Goal: Communication & Community: Share content

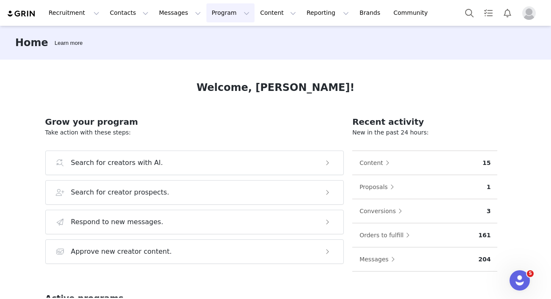
click at [206, 7] on button "Program Program" at bounding box center [230, 12] width 48 height 19
click at [215, 34] on p "Activations" at bounding box center [216, 37] width 33 height 9
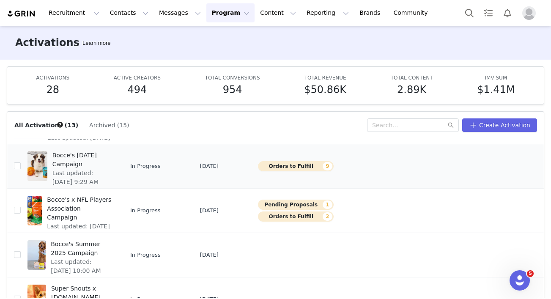
scroll to position [149, 0]
click at [97, 222] on span "Last updated: [DATE] 12:21 PM" at bounding box center [79, 231] width 65 height 18
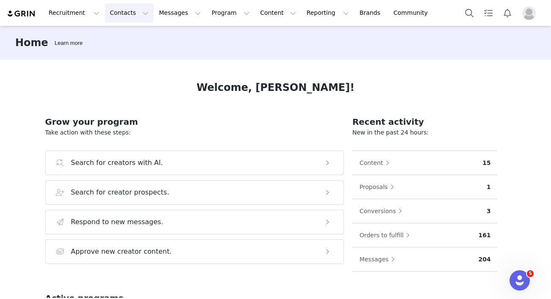
click at [123, 17] on button "Contacts Contacts" at bounding box center [129, 12] width 49 height 19
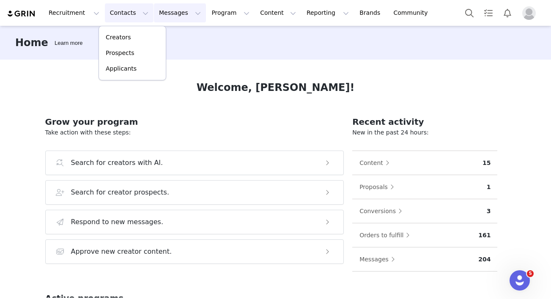
click at [177, 18] on button "Messages Messages" at bounding box center [180, 12] width 52 height 19
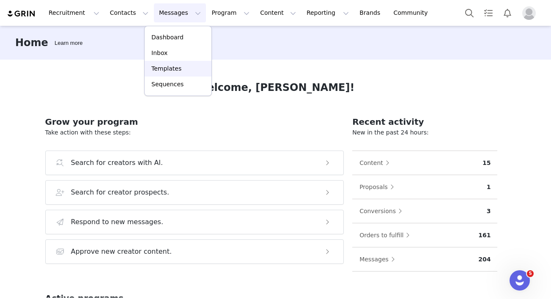
click at [177, 72] on p "Templates" at bounding box center [166, 68] width 30 height 9
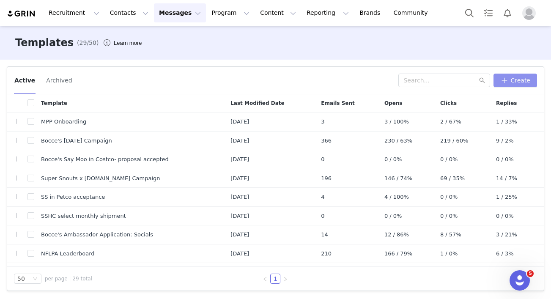
click at [521, 85] on button "Create" at bounding box center [516, 81] width 44 height 14
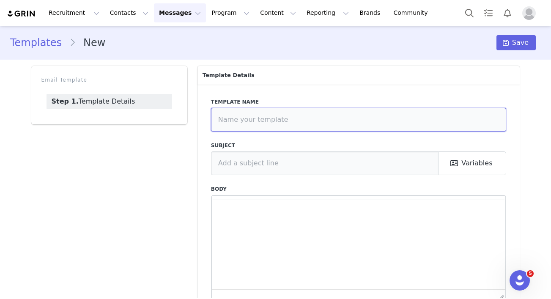
click at [274, 116] on input "text" at bounding box center [359, 120] width 296 height 24
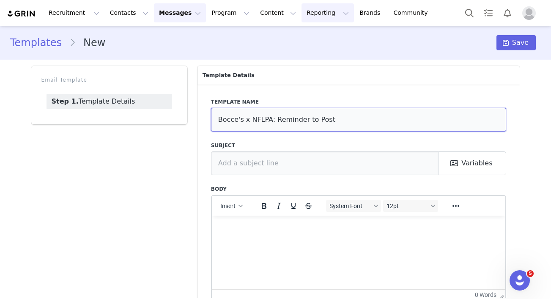
type input "Bocce's x NFLPA: Reminder to Post"
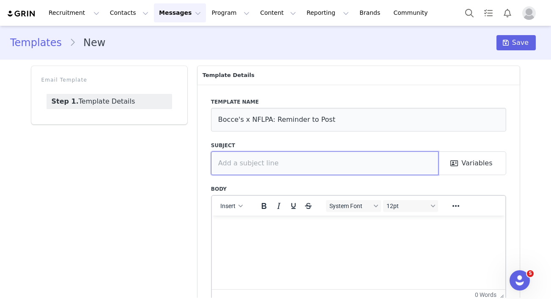
click at [236, 162] on input "text" at bounding box center [325, 163] width 228 height 24
paste input "⏰REMINDER: Upload Your Social Media Post"
click at [223, 163] on input "⏰REMINDER: Upload Your Social Media Post" at bounding box center [325, 163] width 228 height 24
type input "⏰ REMINDER: Upload Your Social Media Post"
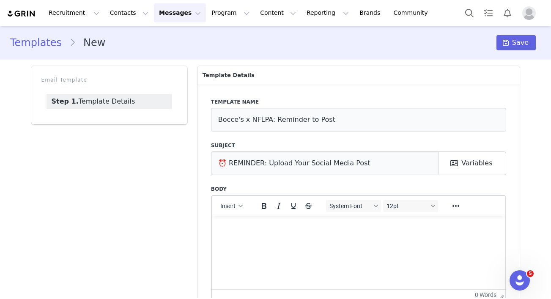
click at [254, 238] on html at bounding box center [359, 226] width 294 height 23
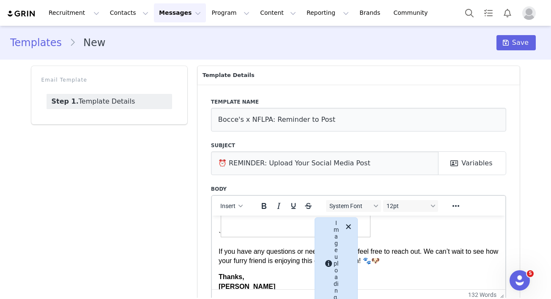
scroll to position [20, 0]
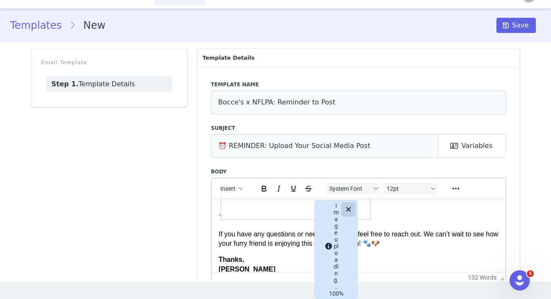
click at [349, 209] on icon "Close" at bounding box center [349, 209] width 10 height 10
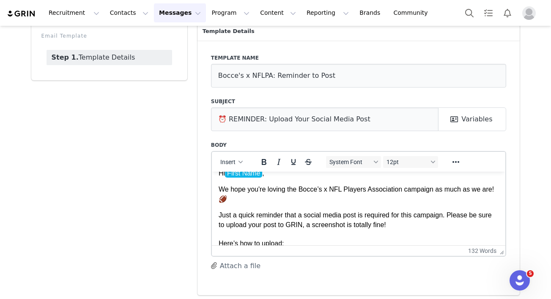
scroll to position [9, 0]
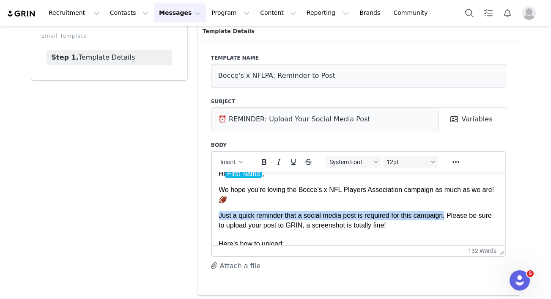
drag, startPoint x: 450, startPoint y: 217, endPoint x: 207, endPoint y: 209, distance: 243.0
click at [266, 157] on icon "Bold" at bounding box center [264, 162] width 10 height 10
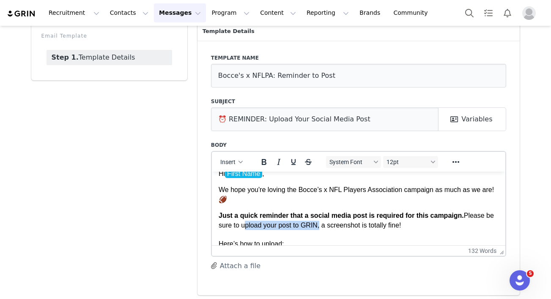
drag, startPoint x: 241, startPoint y: 226, endPoint x: 316, endPoint y: 229, distance: 75.4
click at [316, 229] on p "Just a quick reminder that a social media post is required for this campaign. P…" at bounding box center [358, 230] width 281 height 38
click at [262, 160] on icon "Bold" at bounding box center [264, 162] width 5 height 6
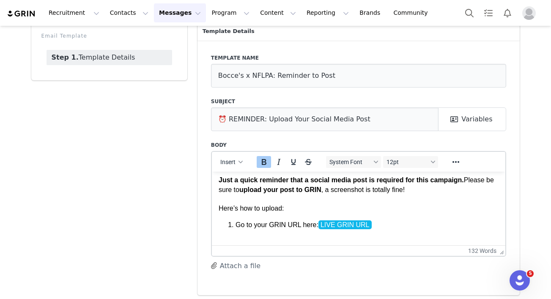
scroll to position [52, 0]
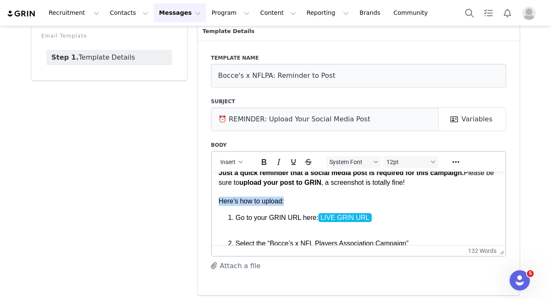
drag, startPoint x: 288, startPoint y: 202, endPoint x: 218, endPoint y: 201, distance: 70.2
click at [267, 164] on icon "Bold" at bounding box center [264, 162] width 10 height 10
click at [336, 205] on p "Just a quick reminder that a social media post is required for this campaign. P…" at bounding box center [358, 187] width 281 height 38
click at [381, 214] on p "Go to your GRIN URL here: LIVE GRIN URL ﻿" at bounding box center [367, 222] width 264 height 19
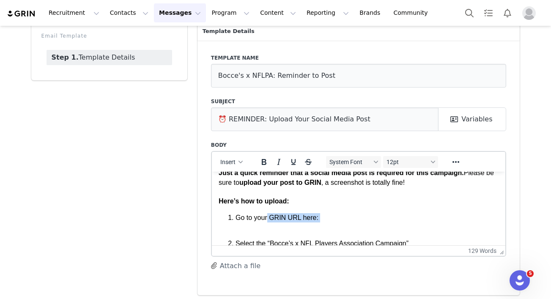
drag, startPoint x: 268, startPoint y: 217, endPoint x: 297, endPoint y: 222, distance: 29.6
click at [297, 222] on p "Go to your GRIN URL here:" at bounding box center [367, 222] width 264 height 19
click at [300, 216] on p "Go to your GRIN URL here:" at bounding box center [367, 222] width 264 height 19
drag, startPoint x: 298, startPoint y: 218, endPoint x: 271, endPoint y: 220, distance: 27.5
click at [271, 220] on p "Go to your GRIN URL here:" at bounding box center [367, 222] width 264 height 19
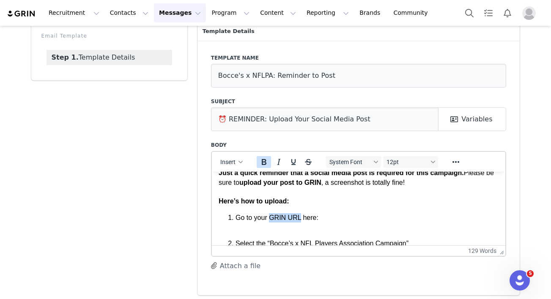
click at [263, 165] on icon "Bold" at bounding box center [264, 162] width 10 height 10
click at [229, 160] on span "Insert" at bounding box center [227, 162] width 15 height 7
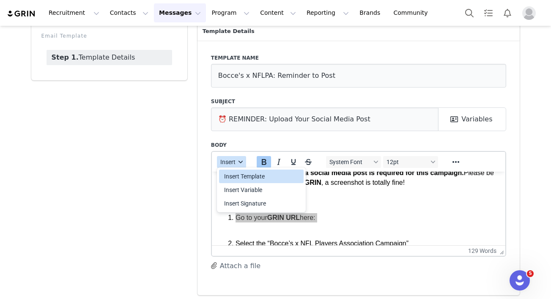
click at [229, 160] on span "Insert" at bounding box center [227, 162] width 15 height 7
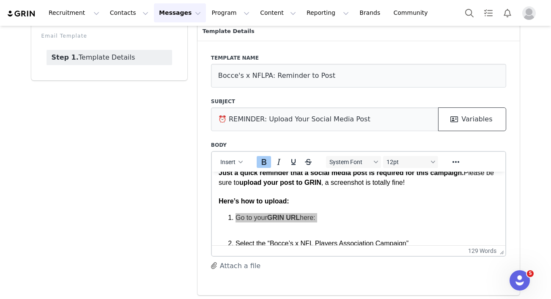
click at [473, 120] on button "Variables" at bounding box center [472, 119] width 68 height 24
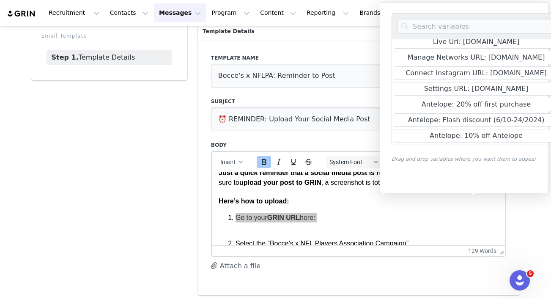
scroll to position [330, 0]
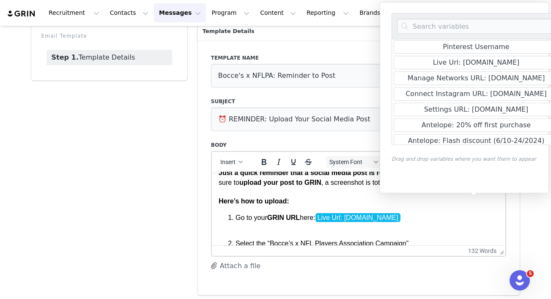
click at [525, 217] on div "Template Details Template name Bocce's x NFLPA: Reminder to Post Subject ⏰ REMI…" at bounding box center [359, 158] width 333 height 283
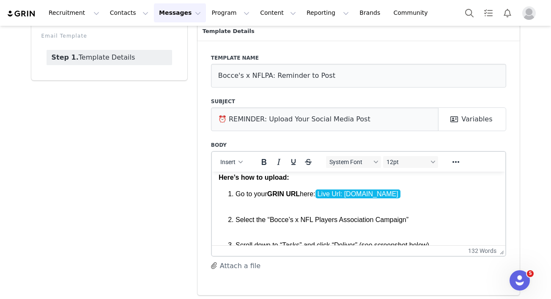
scroll to position [84, 0]
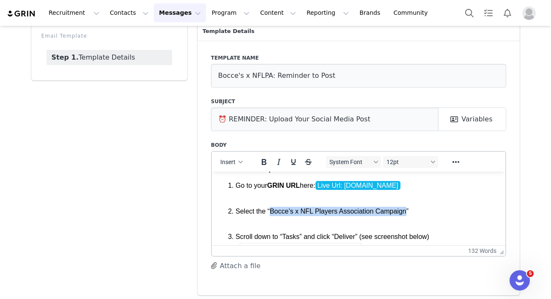
drag, startPoint x: 408, startPoint y: 212, endPoint x: 273, endPoint y: 213, distance: 135.4
click at [273, 213] on p "Select the “Bocce’s x NFL Players Association Campaign”" at bounding box center [367, 215] width 264 height 19
click at [263, 162] on icon "Bold" at bounding box center [264, 162] width 10 height 10
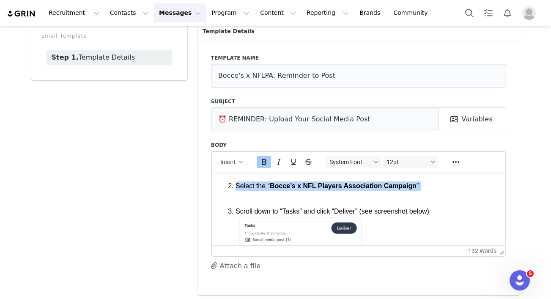
scroll to position [113, 0]
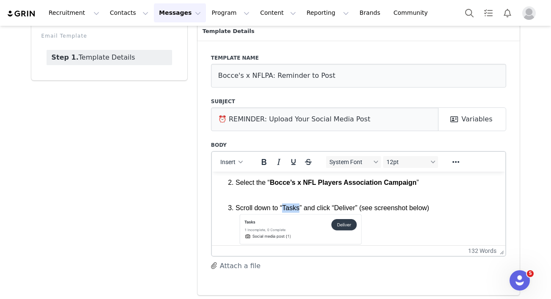
drag, startPoint x: 302, startPoint y: 210, endPoint x: 285, endPoint y: 210, distance: 16.5
click at [285, 210] on p "Scroll down to “Tasks” and click “Deliver” (see screenshot below)" at bounding box center [367, 225] width 264 height 45
click at [265, 158] on icon "Bold" at bounding box center [264, 162] width 10 height 10
drag, startPoint x: 360, startPoint y: 209, endPoint x: 340, endPoint y: 211, distance: 20.0
click at [340, 211] on p "Scroll down to “ Tasks ” and click “Deliver” (see screenshot below)" at bounding box center [367, 225] width 264 height 45
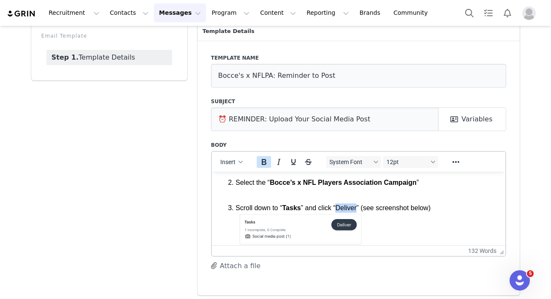
click at [266, 165] on icon "Bold" at bounding box center [264, 162] width 10 height 10
click at [292, 205] on strong "Tasks" at bounding box center [291, 207] width 19 height 7
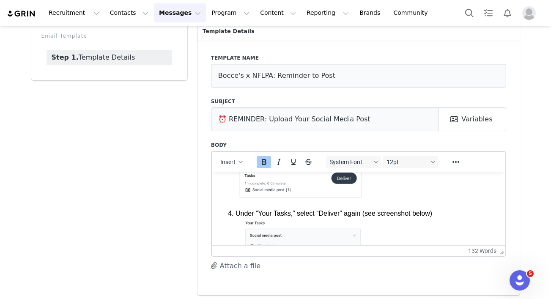
scroll to position [162, 0]
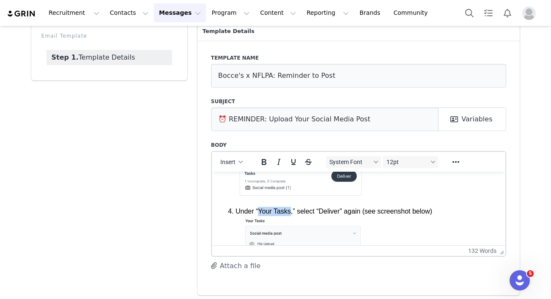
drag, startPoint x: 292, startPoint y: 212, endPoint x: 260, endPoint y: 212, distance: 31.3
click at [260, 212] on p "Under “Your Tasks,” select “Deliver” again (see screenshot below)" at bounding box center [367, 254] width 264 height 97
click at [264, 162] on icon "Bold" at bounding box center [264, 162] width 10 height 10
drag, startPoint x: 344, startPoint y: 212, endPoint x: 324, endPoint y: 211, distance: 19.9
click at [324, 211] on p "Under “ Your Tasks ,” select “Deliver” again (see screenshot below)" at bounding box center [367, 254] width 264 height 97
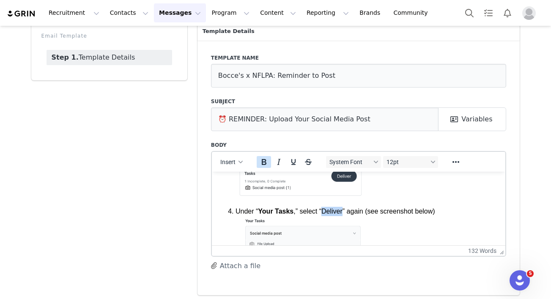
click at [264, 160] on icon "Bold" at bounding box center [264, 162] width 10 height 10
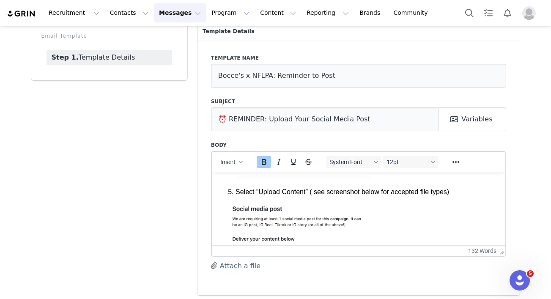
scroll to position [288, 0]
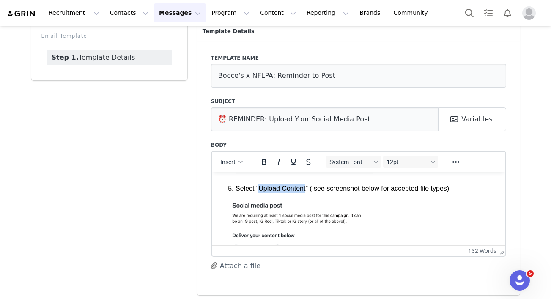
drag, startPoint x: 308, startPoint y: 187, endPoint x: 261, endPoint y: 186, distance: 46.6
click at [261, 186] on p "Select “Upload Content” ( see screenshot below for accepted file types)" at bounding box center [367, 188] width 264 height 9
click at [264, 168] on div at bounding box center [286, 162] width 69 height 17
click at [263, 163] on icon "Bold" at bounding box center [264, 162] width 10 height 10
click at [328, 203] on img "Rich Text Area. Press ALT-0 for help." at bounding box center [295, 236] width 150 height 73
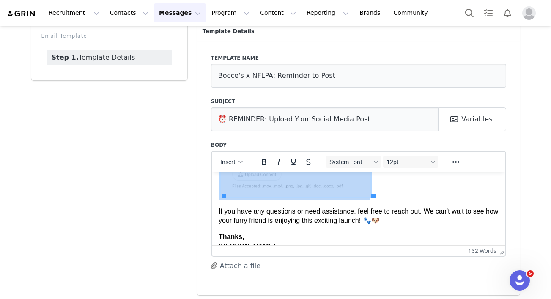
scroll to position [375, 0]
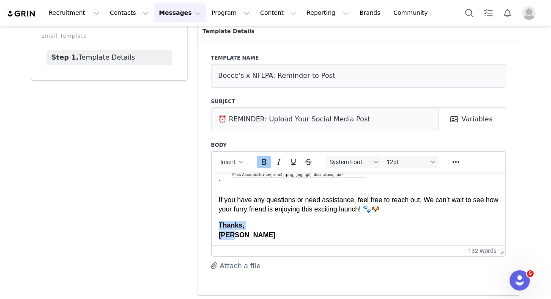
drag, startPoint x: 252, startPoint y: 230, endPoint x: 215, endPoint y: 225, distance: 37.6
click at [215, 225] on html "Hi First Name , We hope you're loving the Bocce’s x NFL Players Association cam…" at bounding box center [359, 21] width 294 height 450
click at [265, 161] on icon "Bold" at bounding box center [264, 162] width 5 height 6
click at [252, 235] on p "Thanks, Sara" at bounding box center [358, 229] width 281 height 19
click at [236, 171] on div "Insert System Font 12pt To open the popup, press Shift+Enter To open the popup,…" at bounding box center [359, 162] width 294 height 20
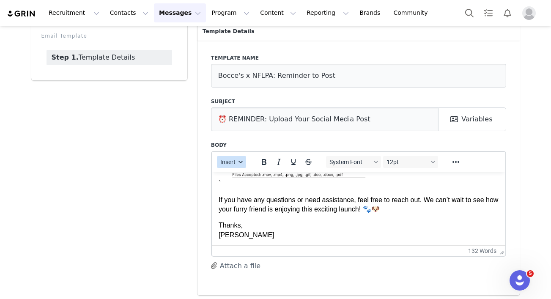
click at [232, 165] on button "Insert" at bounding box center [231, 162] width 29 height 12
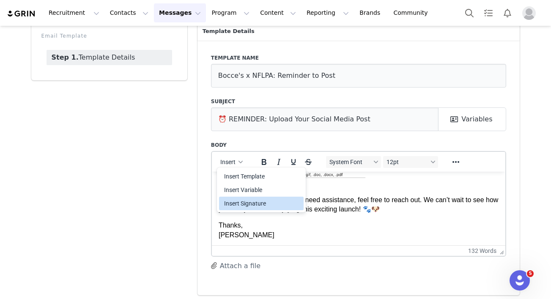
click at [235, 203] on div "Insert Signature" at bounding box center [262, 203] width 76 height 10
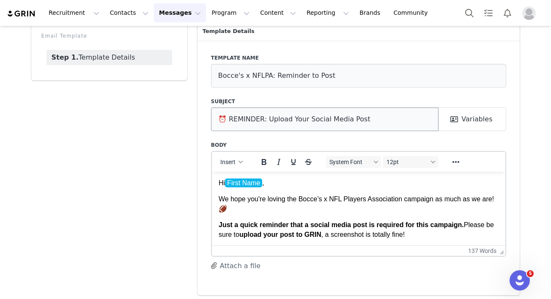
scroll to position [0, 0]
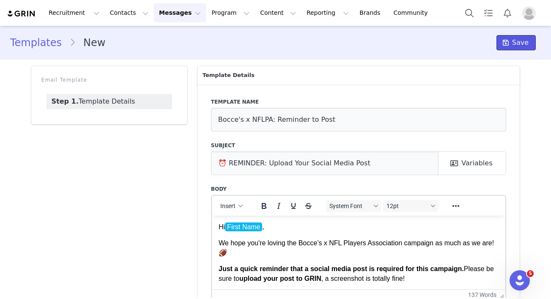
click at [507, 43] on icon at bounding box center [506, 42] width 6 height 7
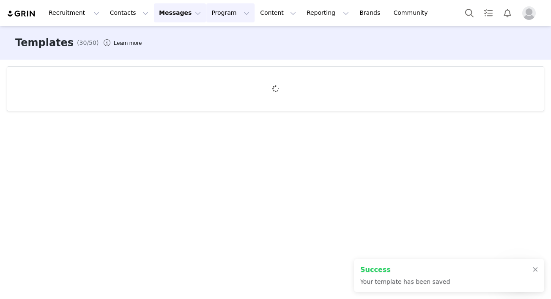
click at [216, 14] on button "Program Program" at bounding box center [230, 12] width 48 height 19
click at [221, 41] on p "Activations" at bounding box center [216, 37] width 33 height 9
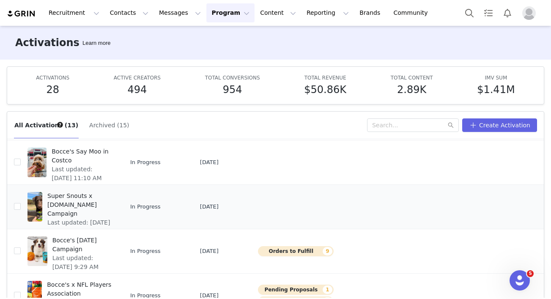
scroll to position [120, 0]
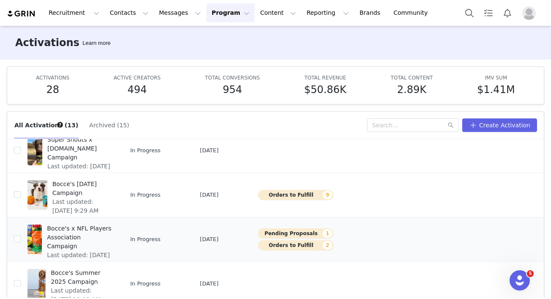
click at [98, 251] on span "Last updated: [DATE] 12:21 PM" at bounding box center [79, 260] width 65 height 18
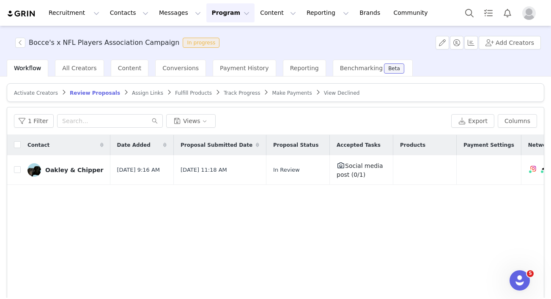
click at [234, 94] on span "Track Progress" at bounding box center [242, 93] width 36 height 6
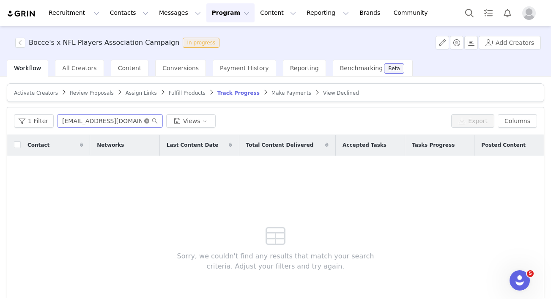
click at [145, 121] on icon "icon: close-circle" at bounding box center [146, 120] width 5 height 5
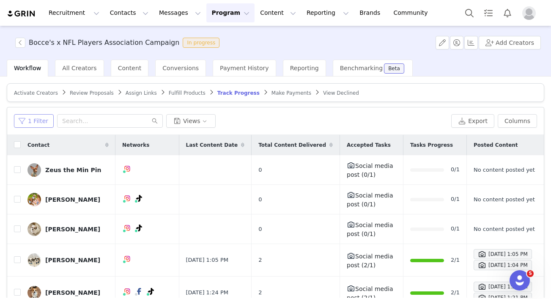
click at [31, 121] on button "1 Filter" at bounding box center [34, 121] width 40 height 14
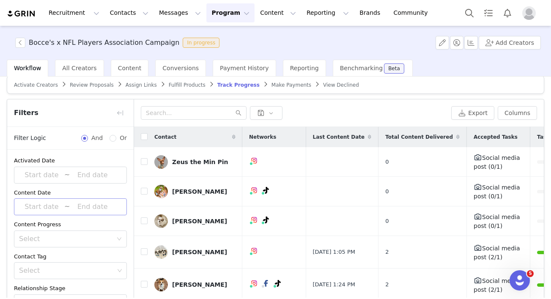
scroll to position [56, 0]
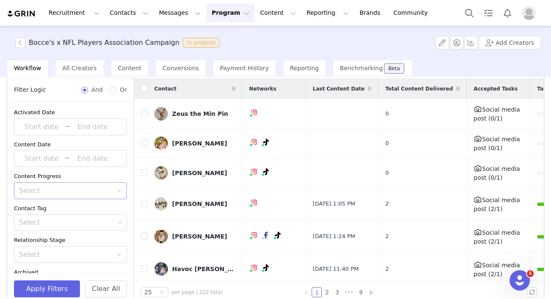
click at [61, 193] on div "Select" at bounding box center [66, 191] width 94 height 8
click at [48, 219] on li "Does not have content" at bounding box center [70, 223] width 113 height 14
click at [53, 292] on button "Apply Filters" at bounding box center [47, 289] width 66 height 17
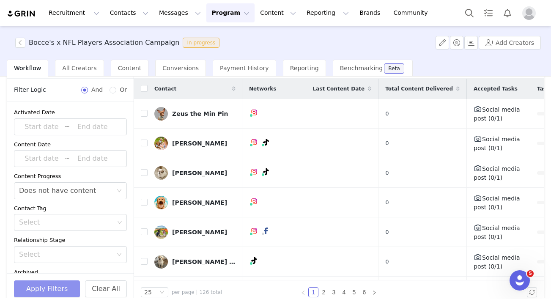
scroll to position [21, 0]
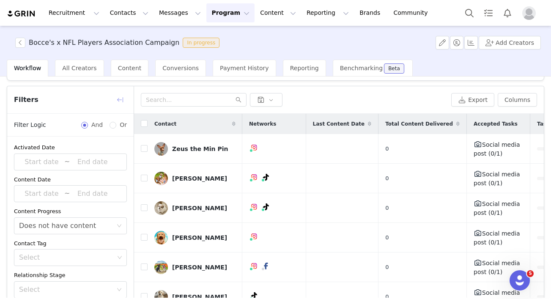
click at [121, 103] on button "button" at bounding box center [120, 100] width 14 height 14
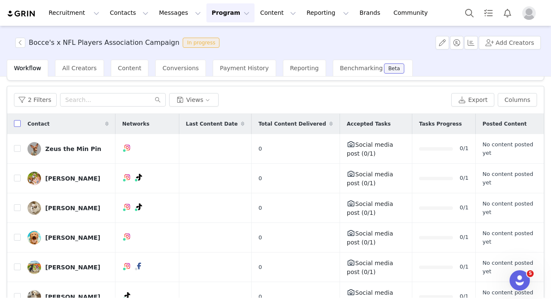
click at [16, 125] on input "checkbox" at bounding box center [17, 123] width 7 height 7
checkbox input "true"
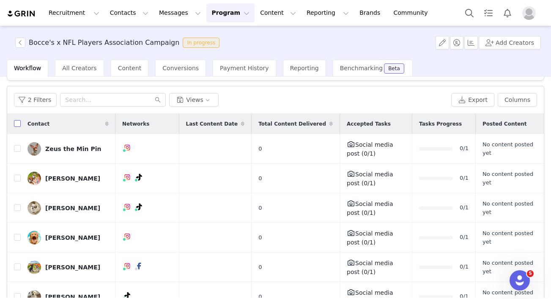
checkbox input "true"
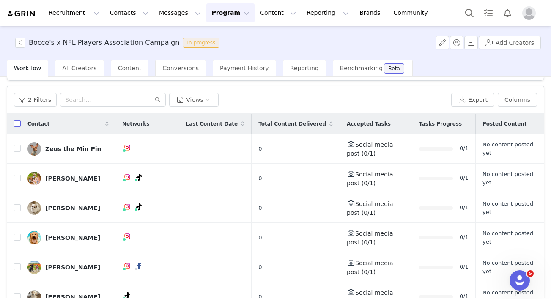
checkbox input "true"
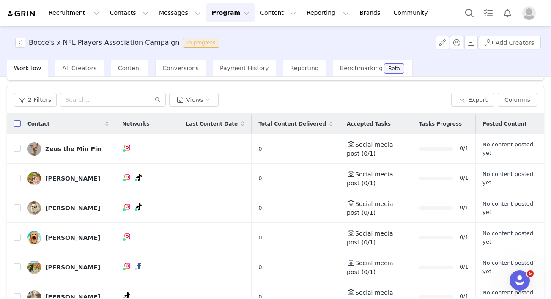
checkbox input "true"
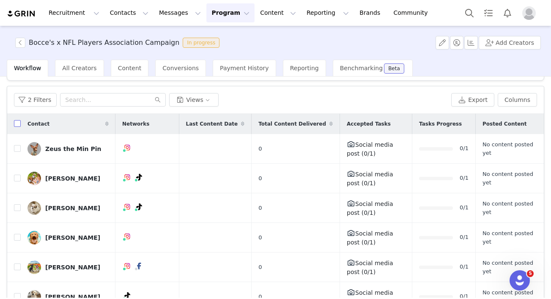
checkbox input "true"
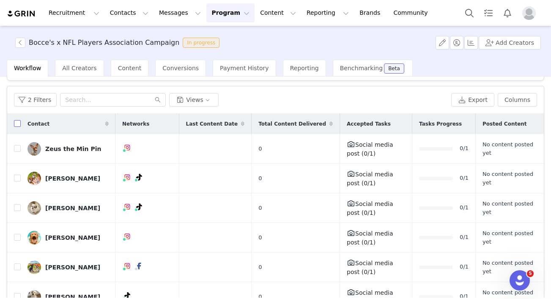
checkbox input "true"
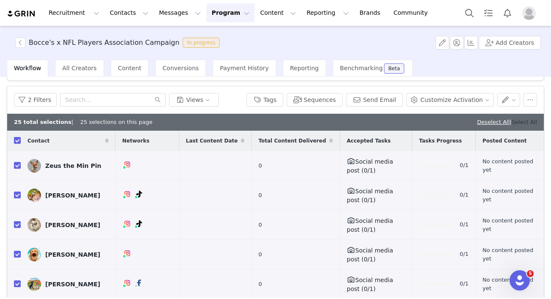
click at [525, 121] on link "Select All" at bounding box center [524, 122] width 25 height 6
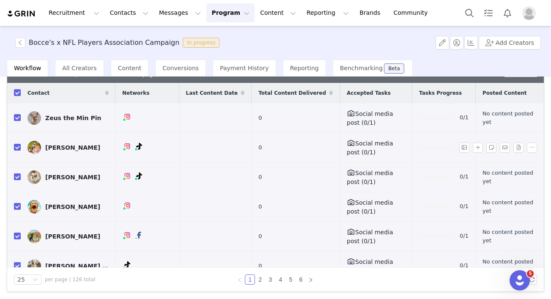
scroll to position [0, 0]
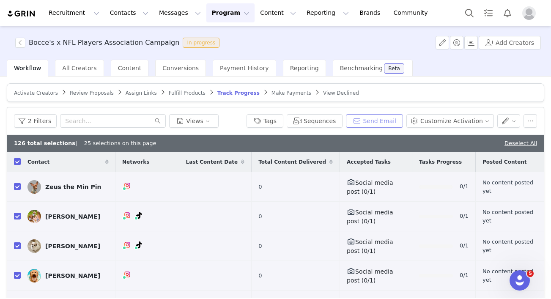
click at [380, 121] on button "Send Email" at bounding box center [374, 121] width 57 height 14
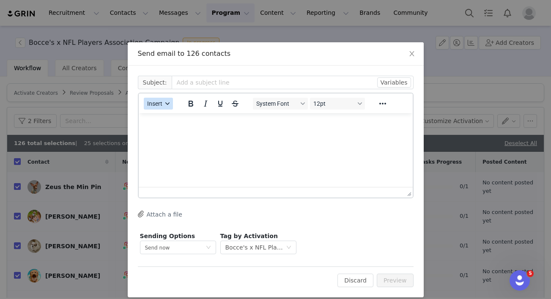
click at [168, 104] on icon "button" at bounding box center [167, 103] width 4 height 3
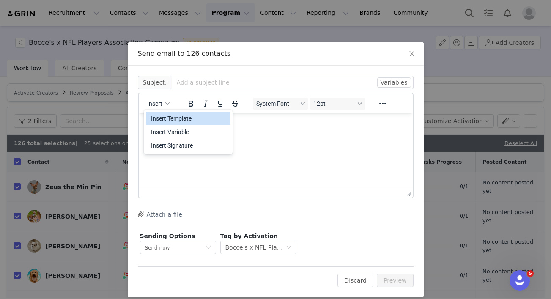
click at [169, 118] on div "Insert Template" at bounding box center [189, 118] width 76 height 10
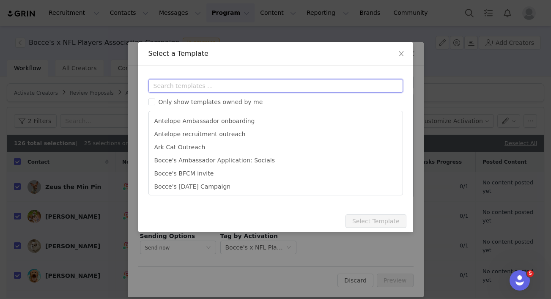
click at [192, 85] on input "text" at bounding box center [276, 86] width 255 height 14
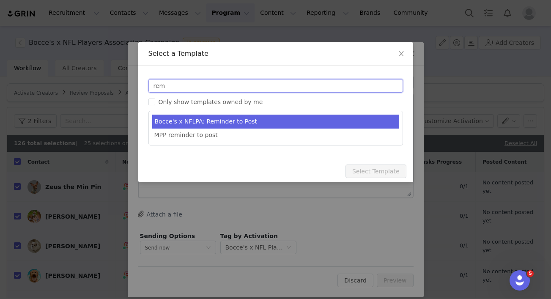
type input "rem"
click at [241, 125] on li "Bocce's x NFLPA: Reminder to Post" at bounding box center [275, 122] width 247 height 14
type input "⏰ REMINDER: Upload Your Social Media Post"
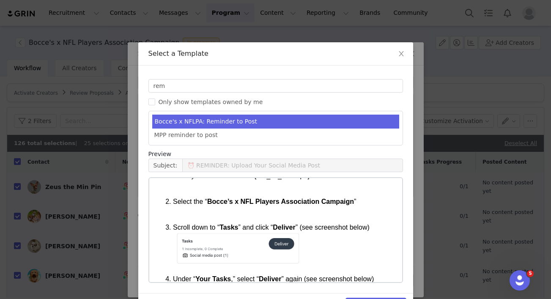
scroll to position [27, 0]
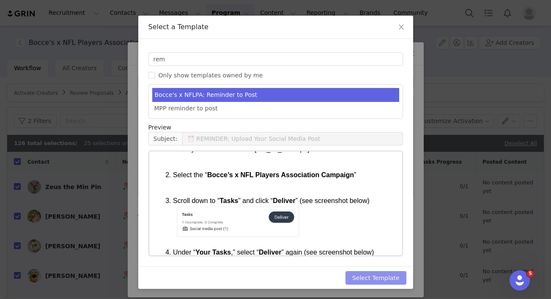
click at [375, 276] on button "Select Template" at bounding box center [376, 278] width 61 height 14
type input "⏰ REMINDER: Upload Your Social Media Post"
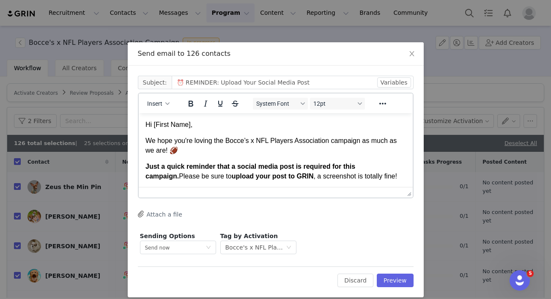
scroll to position [0, 0]
click at [402, 280] on button "Preview" at bounding box center [395, 281] width 37 height 14
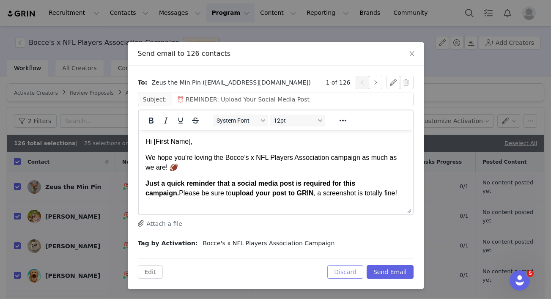
click at [344, 267] on button "Discard" at bounding box center [345, 272] width 36 height 14
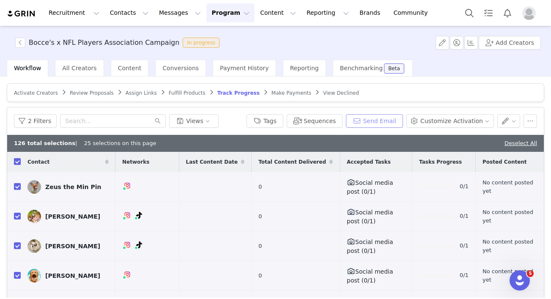
click at [380, 121] on button "Send Email" at bounding box center [374, 121] width 57 height 14
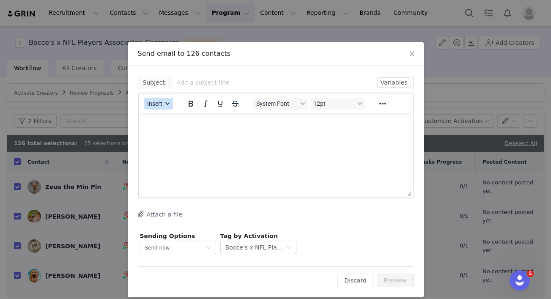
click at [151, 106] on span "Insert" at bounding box center [154, 103] width 15 height 7
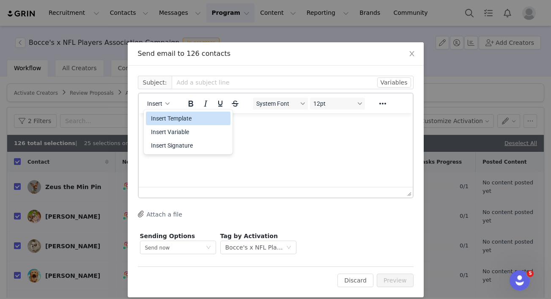
click at [174, 116] on div "Insert Template" at bounding box center [189, 118] width 76 height 10
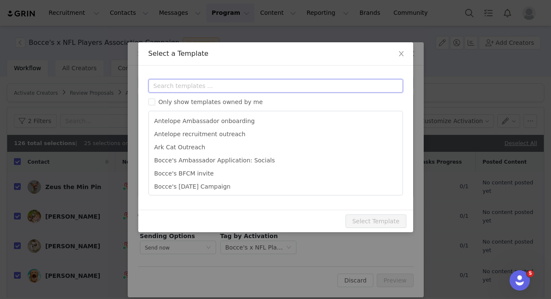
click at [184, 91] on input "text" at bounding box center [276, 86] width 255 height 14
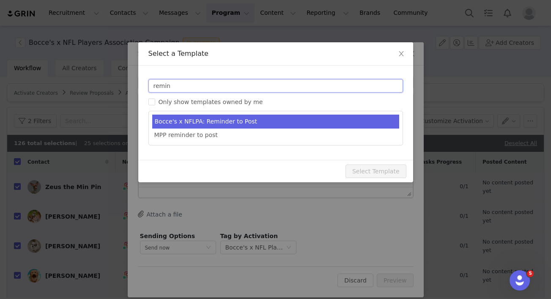
type input "remin"
type input "⏰ REMINDER: Upload Your Social Media Post"
click at [224, 118] on li "Bocce's x NFLPA: Reminder to Post" at bounding box center [275, 122] width 247 height 14
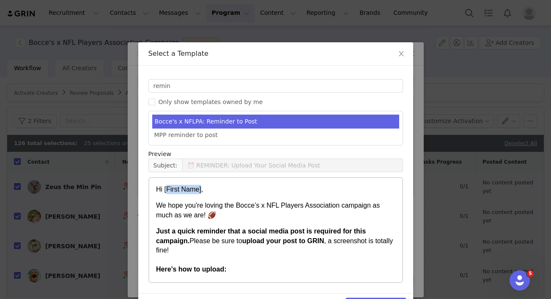
drag, startPoint x: 202, startPoint y: 189, endPoint x: 167, endPoint y: 188, distance: 35.1
click at [167, 189] on p "Hi [First Name]," at bounding box center [275, 189] width 239 height 9
click at [304, 191] on p "Hi [First Name]," at bounding box center [275, 189] width 239 height 9
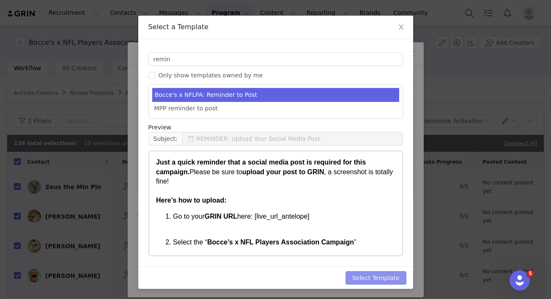
click at [378, 281] on button "Select Template" at bounding box center [376, 278] width 61 height 14
type input "⏰ REMINDER: Upload Your Social Media Post"
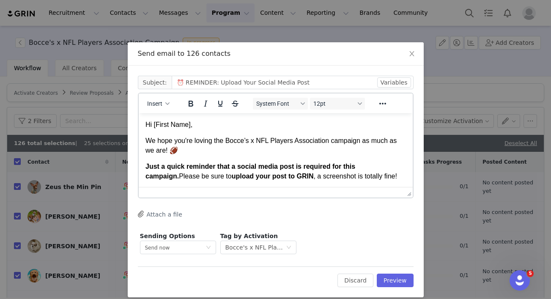
scroll to position [0, 0]
click at [191, 127] on p "Hi First Name ," at bounding box center [275, 124] width 261 height 9
click at [195, 127] on p "Hi First Name ," at bounding box center [275, 124] width 261 height 9
click at [399, 281] on button "Preview" at bounding box center [395, 281] width 37 height 14
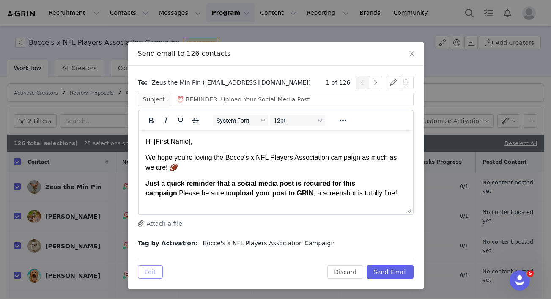
click at [159, 270] on button "Edit" at bounding box center [150, 272] width 25 height 14
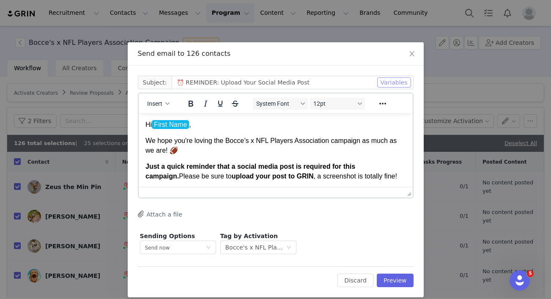
click at [394, 83] on button "Variables" at bounding box center [394, 82] width 34 height 10
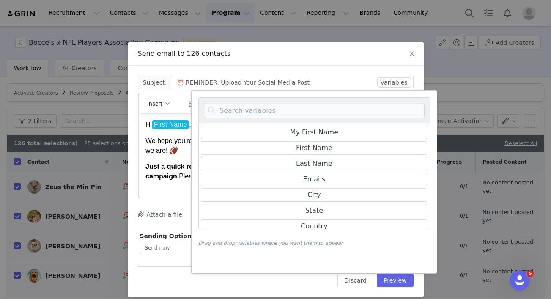
click at [183, 143] on p "We hope you're loving the Bocce’s x NFL Players Association campaign as much as…" at bounding box center [275, 145] width 261 height 19
click at [187, 129] on span "First Name" at bounding box center [169, 124] width 37 height 9
click at [399, 79] on button "Variables" at bounding box center [394, 82] width 34 height 10
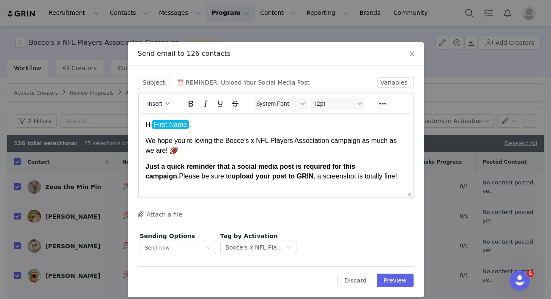
click at [202, 129] on p "Hi First Name ," at bounding box center [275, 124] width 261 height 9
click at [396, 85] on button "Variables" at bounding box center [394, 82] width 34 height 10
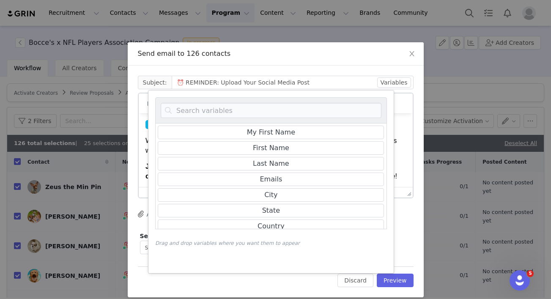
click at [360, 66] on div "Cc: Subject: ⏰ REMINDER: Upload Your Social Media Post Variables My First Name …" at bounding box center [276, 182] width 296 height 232
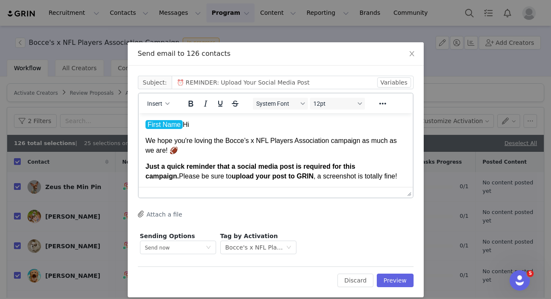
drag, startPoint x: 192, startPoint y: 125, endPoint x: 183, endPoint y: 123, distance: 9.6
click at [183, 123] on p "First Name Hi" at bounding box center [275, 124] width 261 height 9
click at [397, 281] on button "Preview" at bounding box center [395, 281] width 37 height 14
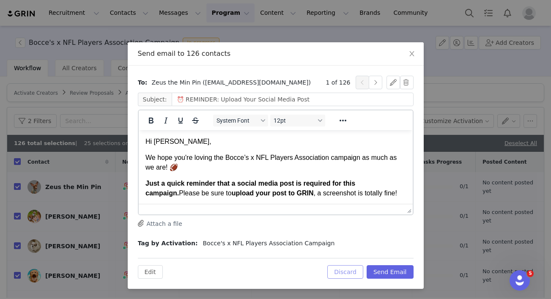
click at [343, 271] on button "Discard" at bounding box center [345, 272] width 36 height 14
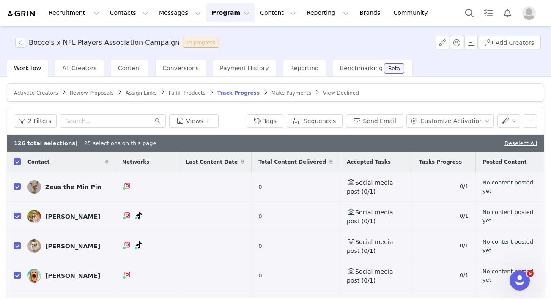
click at [516, 141] on link "Deselect All" at bounding box center [521, 143] width 33 height 6
checkbox input "false"
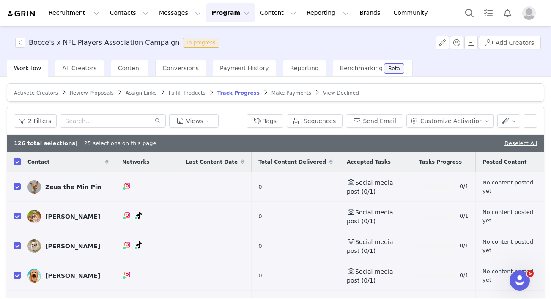
checkbox input "false"
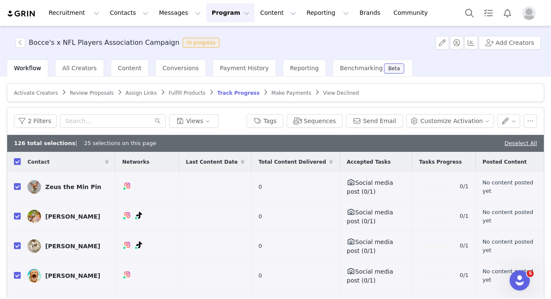
checkbox input "false"
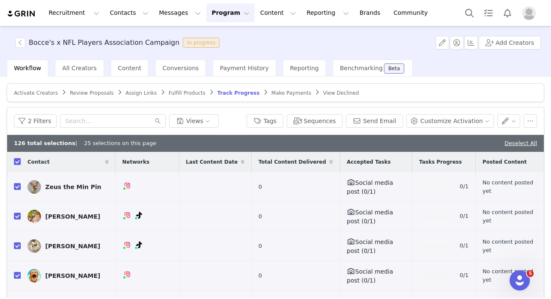
checkbox input "false"
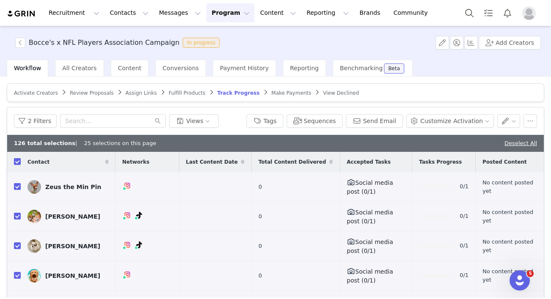
checkbox input "false"
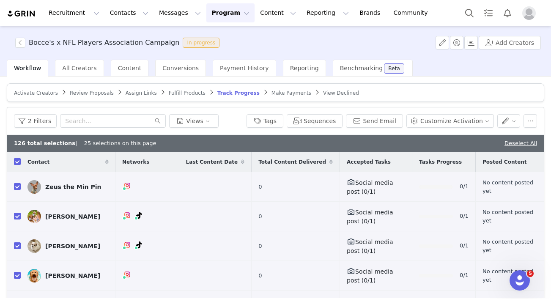
checkbox input "false"
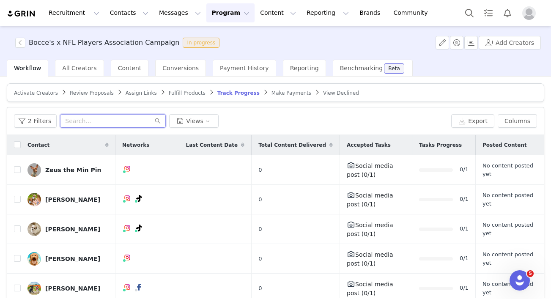
click at [105, 124] on input "text" at bounding box center [113, 121] width 106 height 14
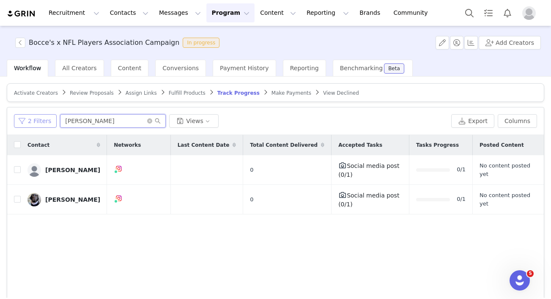
drag, startPoint x: 92, startPoint y: 124, endPoint x: 17, endPoint y: 117, distance: 75.2
click at [17, 117] on div "2 Filters sara Views" at bounding box center [231, 121] width 434 height 14
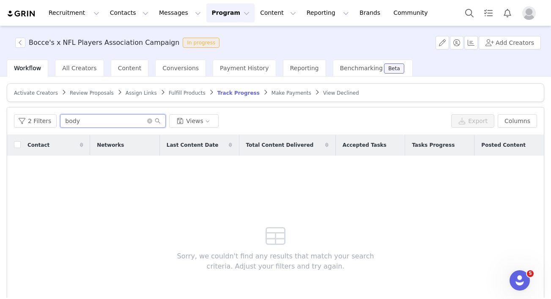
drag, startPoint x: 87, startPoint y: 119, endPoint x: 63, endPoint y: 119, distance: 23.3
click at [63, 119] on input "body" at bounding box center [113, 121] width 106 height 14
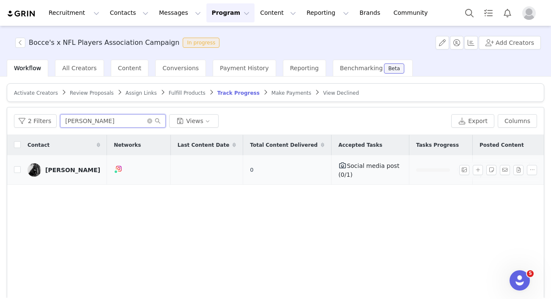
type input "brody"
click at [72, 167] on div "Danielle McCusker" at bounding box center [72, 170] width 55 height 7
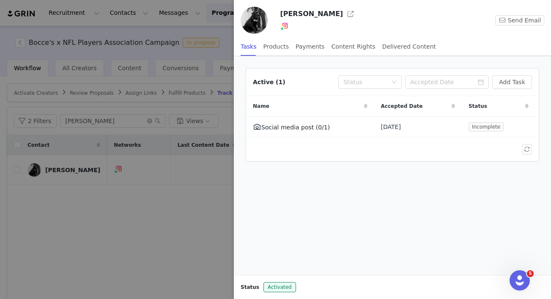
click at [311, 15] on h3 "Danielle McCusker" at bounding box center [311, 14] width 63 height 10
click at [385, 48] on div "Delivered Content" at bounding box center [409, 46] width 54 height 19
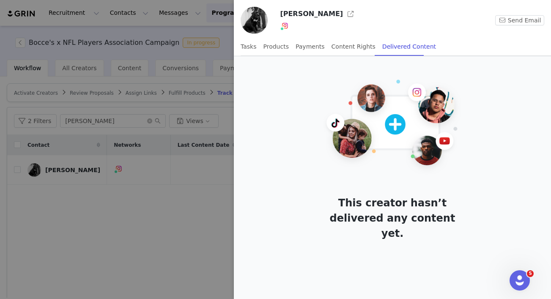
click at [258, 47] on div "Tasks Products Payments Content Rights Delivered Content" at bounding box center [338, 46] width 195 height 19
click at [182, 205] on div at bounding box center [275, 149] width 551 height 299
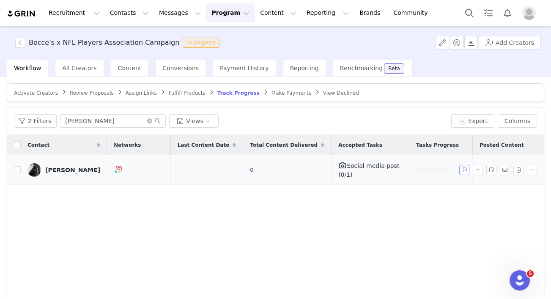
click at [467, 167] on button "button" at bounding box center [464, 170] width 10 height 10
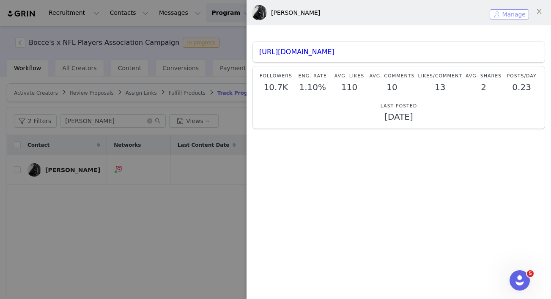
click at [512, 14] on button "Manage" at bounding box center [509, 14] width 39 height 10
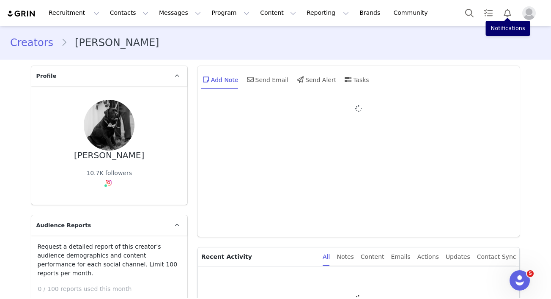
type input "+1 (United States)"
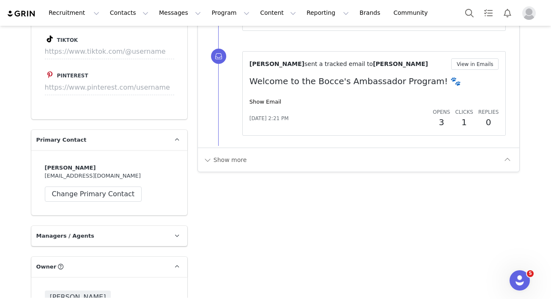
scroll to position [1056, 0]
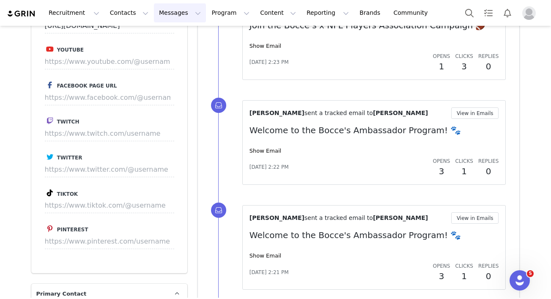
click at [168, 15] on button "Messages Messages" at bounding box center [180, 12] width 52 height 19
click at [231, 14] on button "Program Program" at bounding box center [230, 12] width 48 height 19
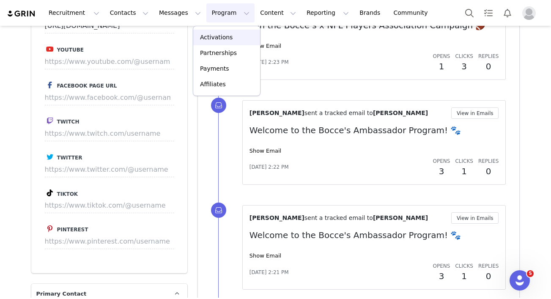
click at [217, 35] on p "Activations" at bounding box center [216, 37] width 33 height 9
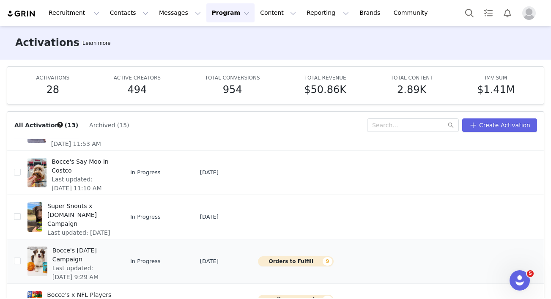
scroll to position [106, 0]
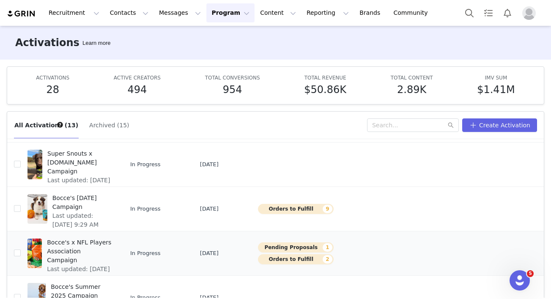
click at [110, 253] on span "Bocce's x NFL Players Association Campaign" at bounding box center [79, 251] width 65 height 27
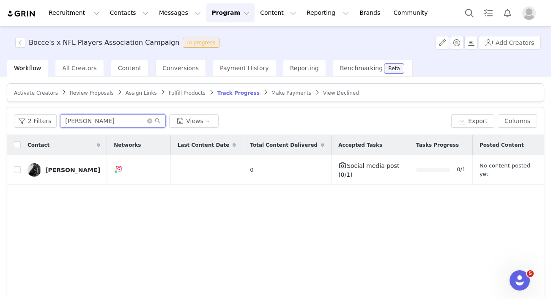
drag, startPoint x: 99, startPoint y: 122, endPoint x: 58, endPoint y: 116, distance: 41.5
click at [60, 116] on input "brody" at bounding box center [113, 121] width 106 height 14
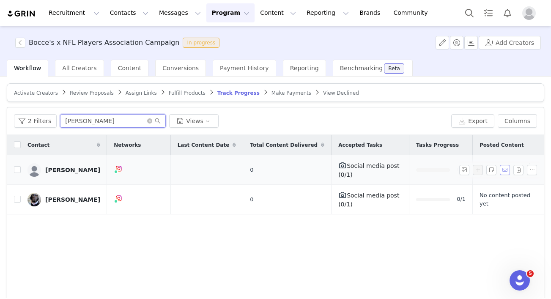
type input "sara"
click at [505, 169] on button "button" at bounding box center [505, 170] width 10 height 10
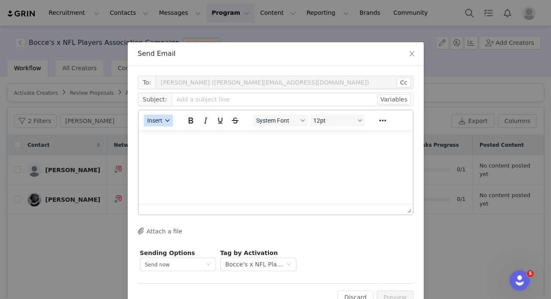
click at [152, 125] on button "Insert" at bounding box center [158, 121] width 29 height 12
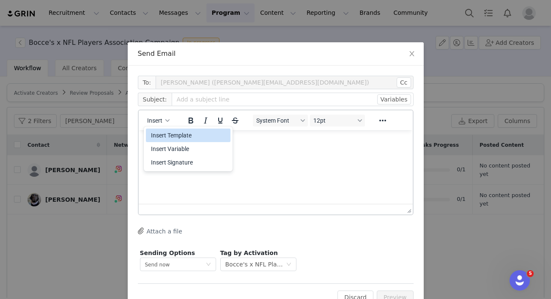
click at [169, 135] on div "Insert Template" at bounding box center [189, 135] width 76 height 10
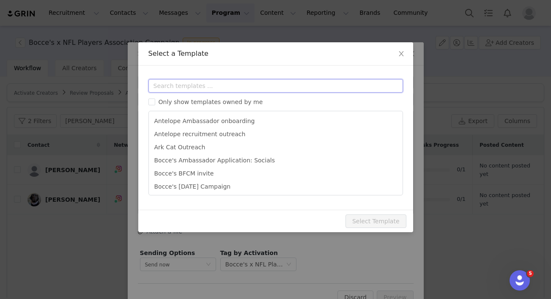
click at [179, 85] on input "text" at bounding box center [276, 86] width 255 height 14
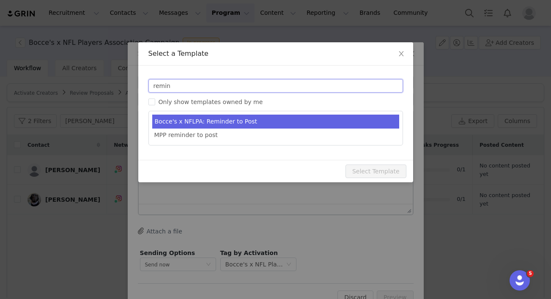
type input "remin"
type input "⏰ REMINDER: Upload Your Social Media Post"
click at [222, 125] on li "Bocce's x NFLPA: Reminder to Post" at bounding box center [275, 122] width 247 height 14
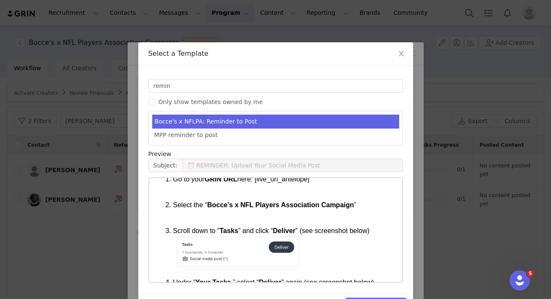
scroll to position [27, 0]
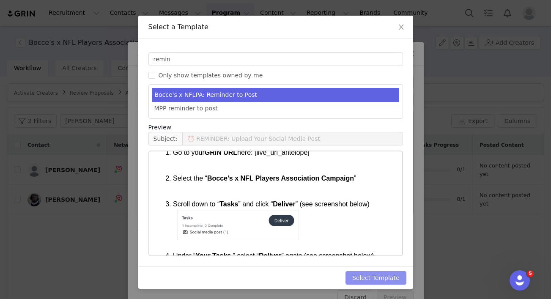
click at [386, 283] on button "Select Template" at bounding box center [376, 278] width 61 height 14
type input "⏰ REMINDER: Upload Your Social Media Post"
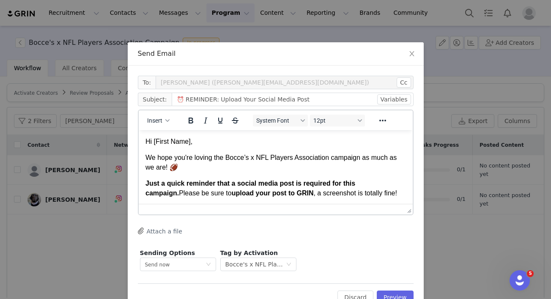
scroll to position [0, 0]
drag, startPoint x: 198, startPoint y: 143, endPoint x: 158, endPoint y: 141, distance: 39.8
click at [158, 142] on p "Hi First Name ," at bounding box center [275, 141] width 261 height 9
click at [197, 141] on p "Hi First Name ," at bounding box center [275, 141] width 261 height 9
click at [401, 102] on button "Variables" at bounding box center [394, 99] width 34 height 10
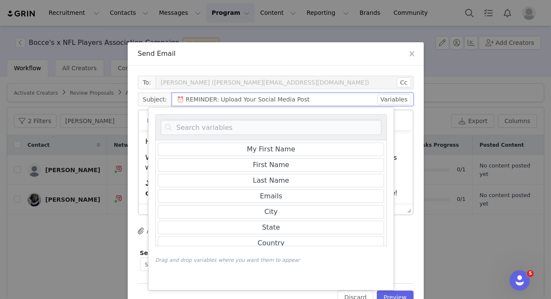
click at [349, 97] on input "⏰ REMINDER: Upload Your Social Media Post" at bounding box center [293, 100] width 242 height 14
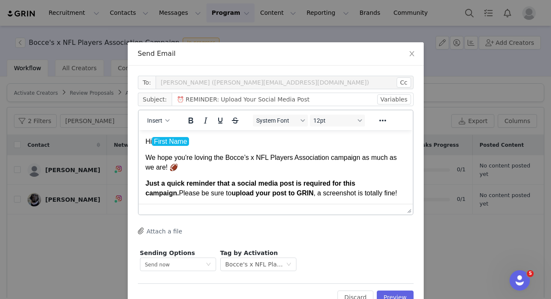
click at [218, 143] on p "Hi First Name ﻿" at bounding box center [275, 141] width 261 height 9
click at [410, 293] on button "Preview" at bounding box center [395, 298] width 37 height 14
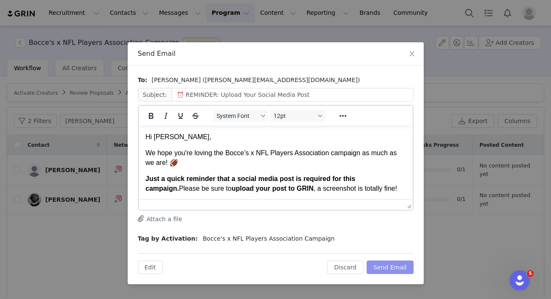
click at [398, 263] on button "Send Email" at bounding box center [390, 268] width 47 height 14
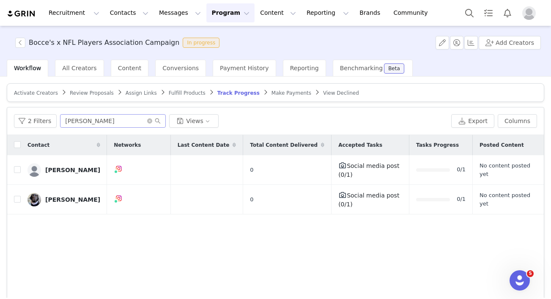
click at [151, 121] on span at bounding box center [154, 121] width 14 height 6
click at [148, 121] on icon "icon: close-circle" at bounding box center [149, 120] width 5 height 5
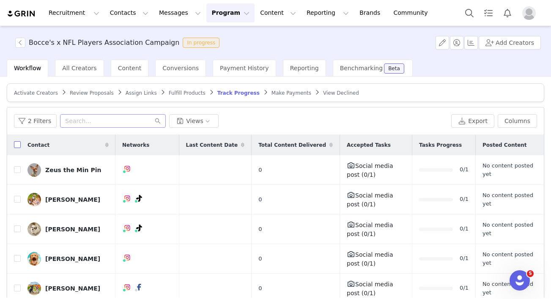
click at [14, 146] on input "checkbox" at bounding box center [17, 144] width 7 height 7
checkbox input "true"
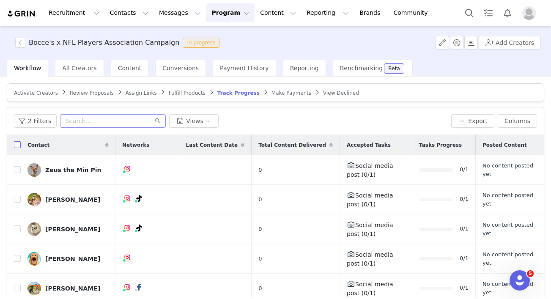
checkbox input "true"
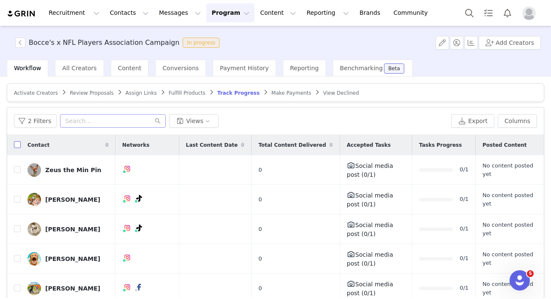
checkbox input "true"
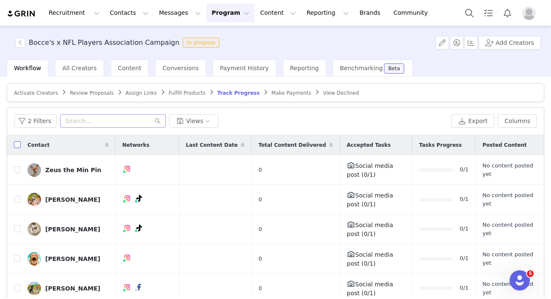
checkbox input "true"
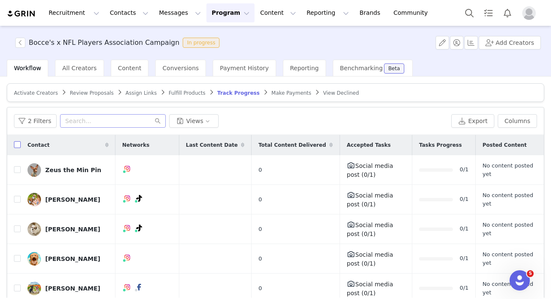
checkbox input "true"
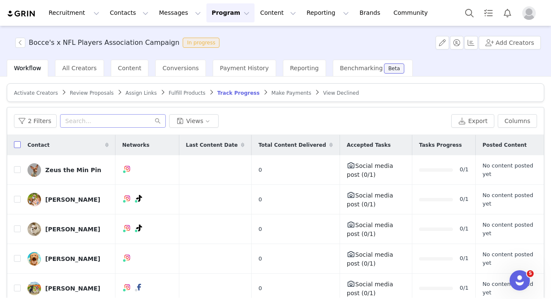
checkbox input "true"
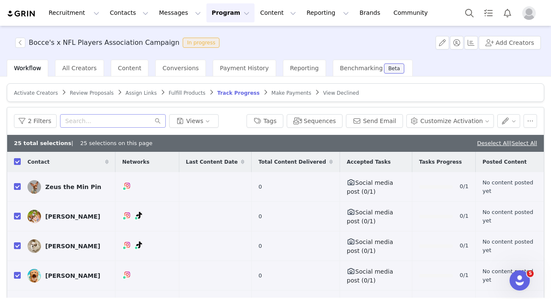
click at [522, 146] on div "Deselect All | Select All" at bounding box center [507, 143] width 60 height 8
click at [521, 144] on link "Select All" at bounding box center [524, 143] width 25 height 6
click at [363, 120] on button "Send Email" at bounding box center [374, 121] width 57 height 14
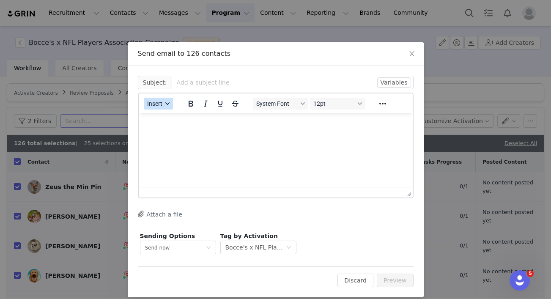
click at [154, 100] on span "Insert" at bounding box center [154, 103] width 15 height 7
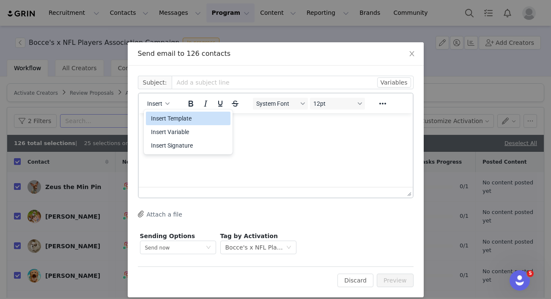
click at [176, 120] on div "Insert Template" at bounding box center [189, 118] width 76 height 10
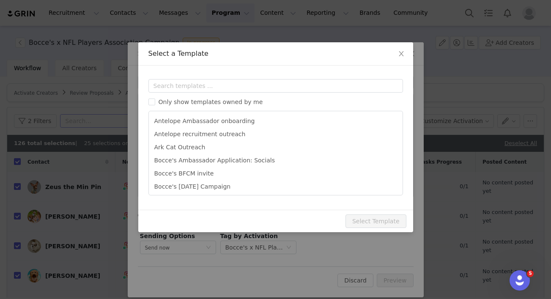
click at [181, 93] on div "Only show templates owned by me Antelope Ambassador onboarding Antelope recruit…" at bounding box center [276, 137] width 255 height 116
click at [177, 88] on input "text" at bounding box center [276, 86] width 255 height 14
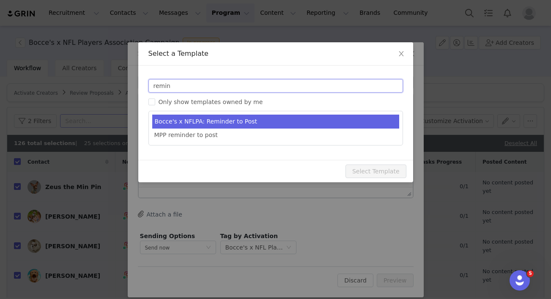
type input "remin"
click at [208, 125] on li "Bocce's x NFLPA: Reminder to Post" at bounding box center [275, 122] width 247 height 14
type input "⏰ REMINDER: Upload Your Social Media Post"
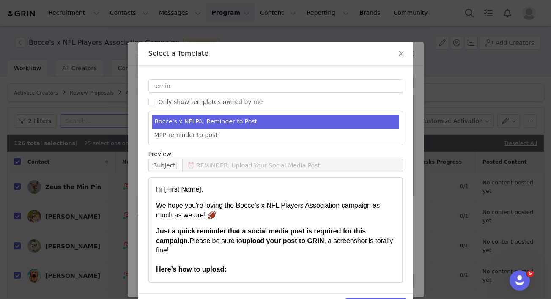
scroll to position [27, 0]
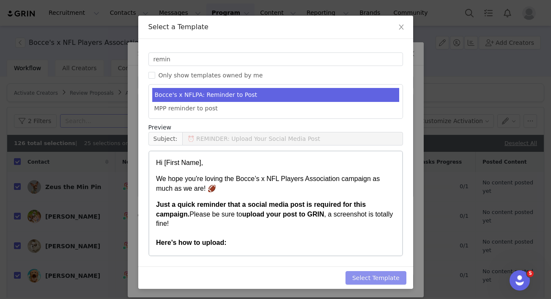
click at [358, 275] on button "Select Template" at bounding box center [376, 278] width 61 height 14
type input "⏰ REMINDER: Upload Your Social Media Post"
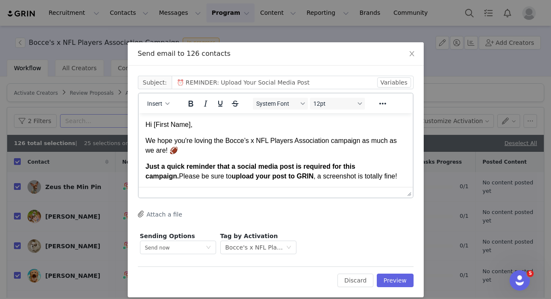
scroll to position [0, 0]
click at [194, 125] on p "Hi [First Name]," at bounding box center [275, 124] width 261 height 9
click at [201, 126] on p "Hi First Name ," at bounding box center [275, 124] width 261 height 9
click at [401, 81] on button "Variables" at bounding box center [394, 82] width 34 height 10
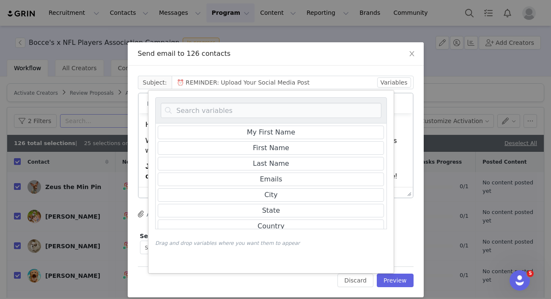
click at [386, 66] on div "Cc: Subject: ⏰ REMINDER: Upload Your Social Media Post Variables My First Name …" at bounding box center [276, 182] width 296 height 232
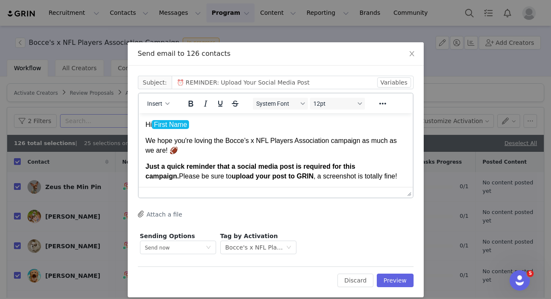
click at [231, 124] on p "Hi First Name ﻿" at bounding box center [275, 124] width 261 height 9
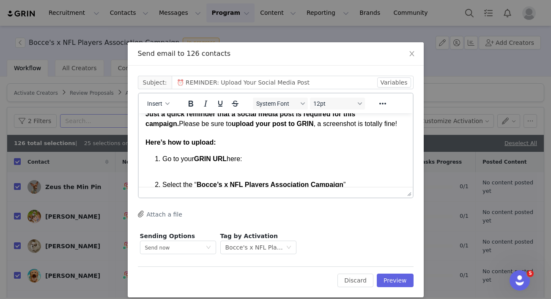
scroll to position [55, 0]
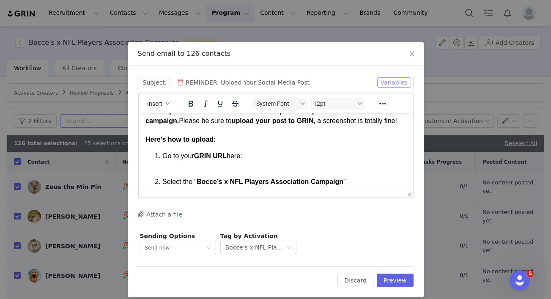
click at [401, 82] on button "Variables" at bounding box center [394, 82] width 34 height 10
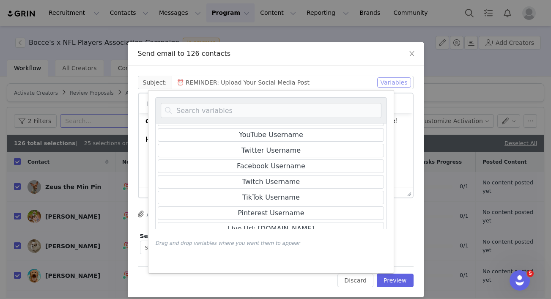
scroll to position [294, 0]
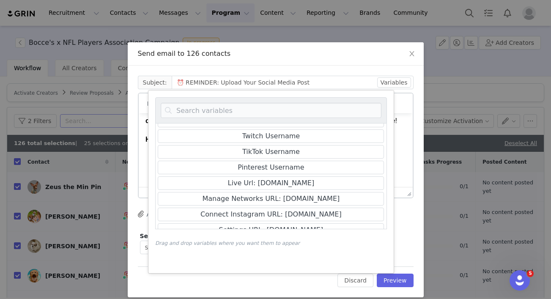
click at [371, 61] on div "Send email to 126 contacts" at bounding box center [276, 53] width 296 height 23
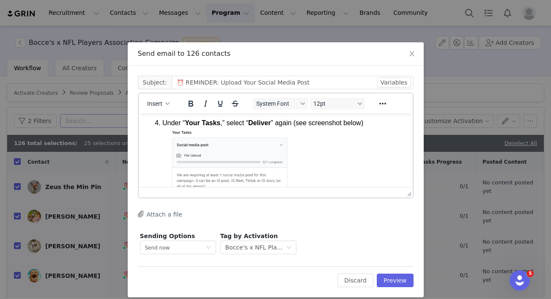
scroll to position [227, 0]
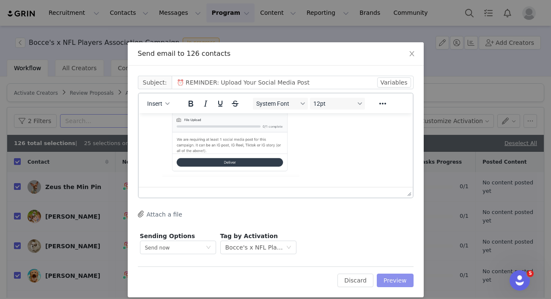
click at [400, 286] on button "Preview" at bounding box center [395, 281] width 37 height 14
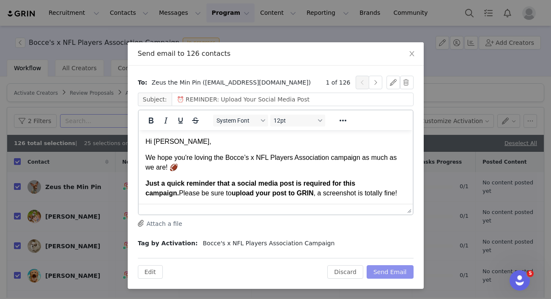
scroll to position [79, 0]
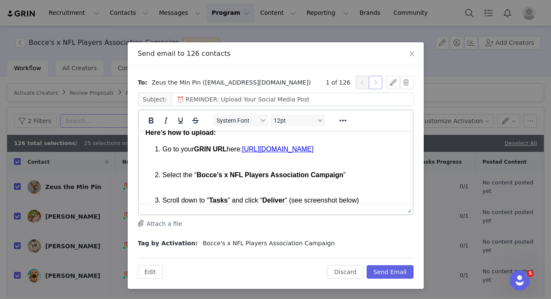
click at [379, 80] on button "button" at bounding box center [376, 83] width 14 height 14
click at [359, 84] on button "button" at bounding box center [363, 83] width 14 height 14
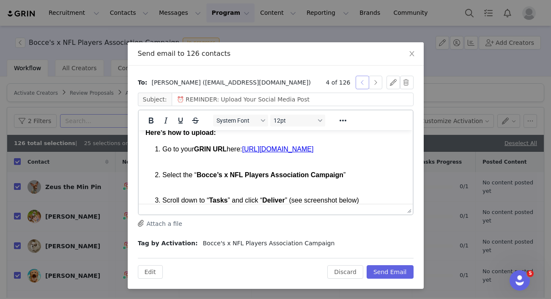
click at [359, 84] on button "button" at bounding box center [363, 83] width 14 height 14
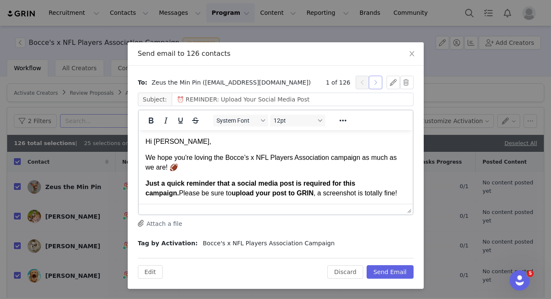
click at [377, 87] on button "button" at bounding box center [376, 83] width 14 height 14
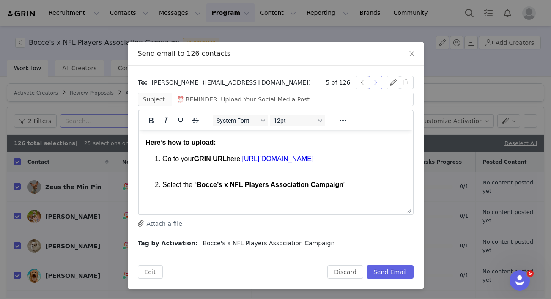
scroll to position [69, 0]
click at [376, 82] on button "button" at bounding box center [376, 83] width 14 height 14
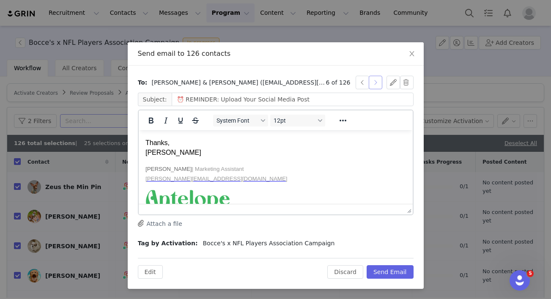
scroll to position [451, 0]
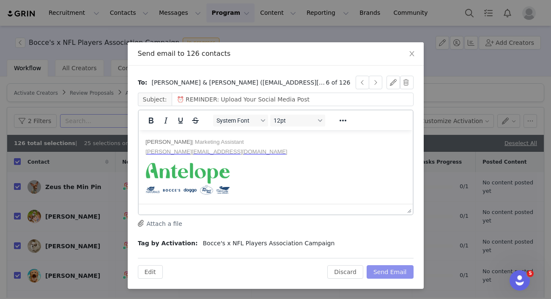
click at [395, 270] on button "Send Email" at bounding box center [390, 272] width 47 height 14
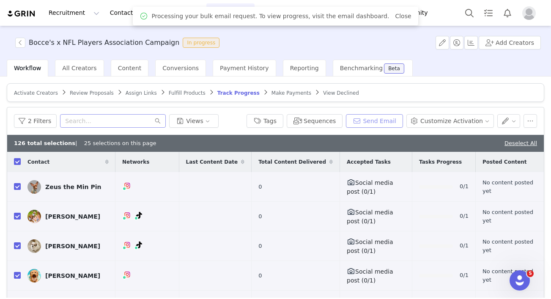
scroll to position [0, 0]
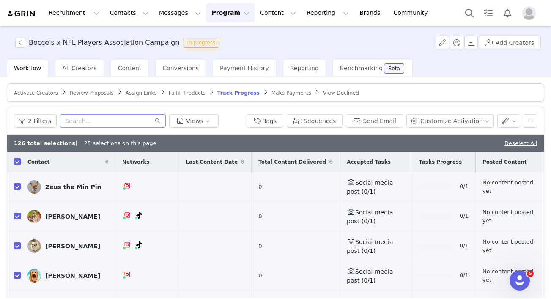
click at [520, 144] on link "Deselect All" at bounding box center [521, 143] width 33 height 6
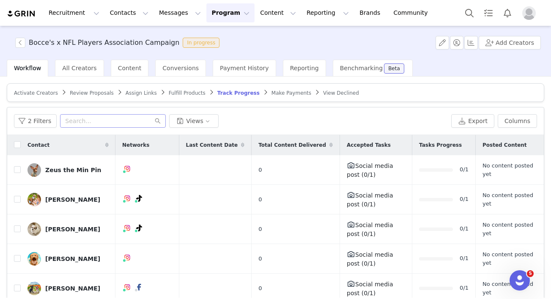
checkbox input "false"
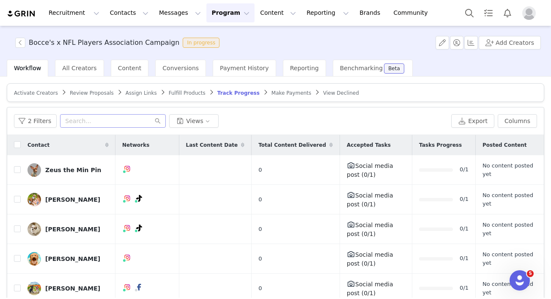
checkbox input "false"
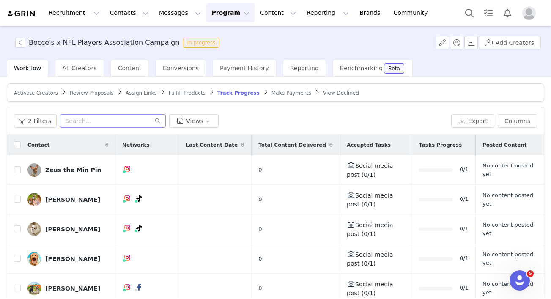
checkbox input "false"
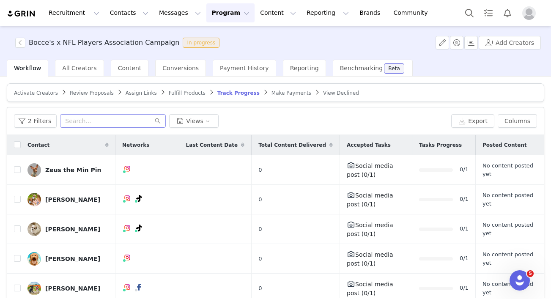
checkbox input "false"
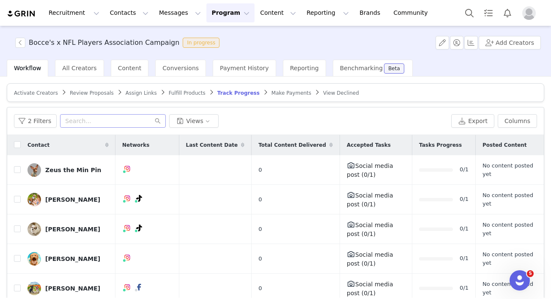
checkbox input "false"
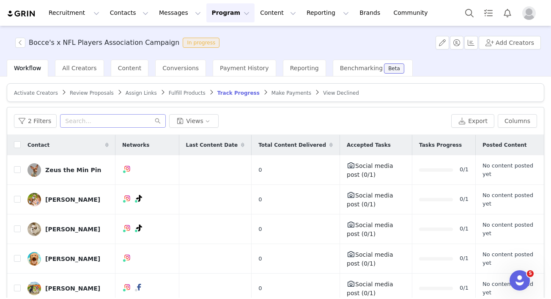
checkbox input "false"
click at [92, 91] on span "Review Proposals" at bounding box center [92, 93] width 44 height 6
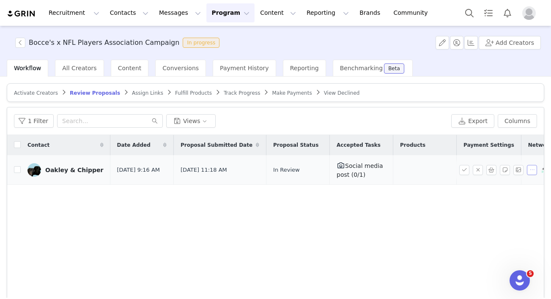
click at [537, 169] on button "button" at bounding box center [532, 170] width 10 height 10
click at [536, 170] on button "button" at bounding box center [532, 170] width 10 height 10
click at [464, 170] on button "button" at bounding box center [464, 170] width 10 height 10
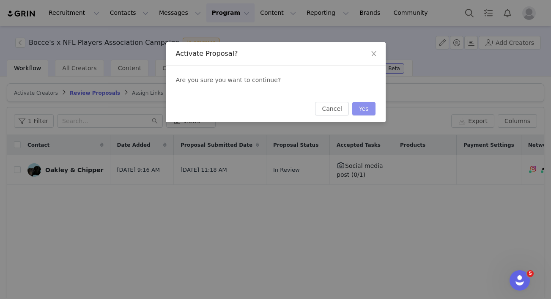
click at [364, 110] on button "Yes" at bounding box center [363, 109] width 23 height 14
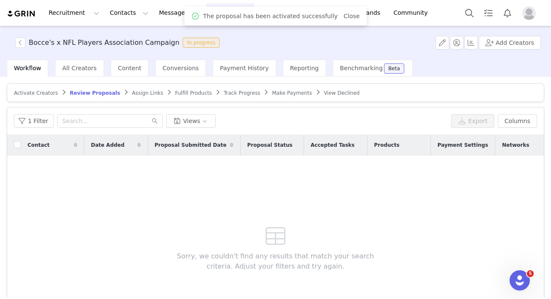
click at [141, 91] on span "Assign Links" at bounding box center [147, 93] width 31 height 6
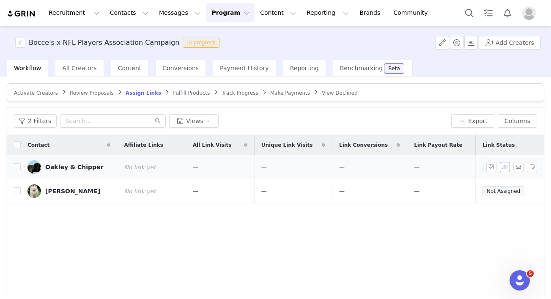
click at [504, 171] on button "button" at bounding box center [505, 167] width 10 height 10
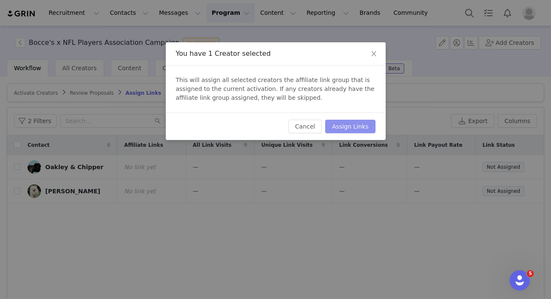
click at [357, 123] on button "Assign Links" at bounding box center [350, 127] width 50 height 14
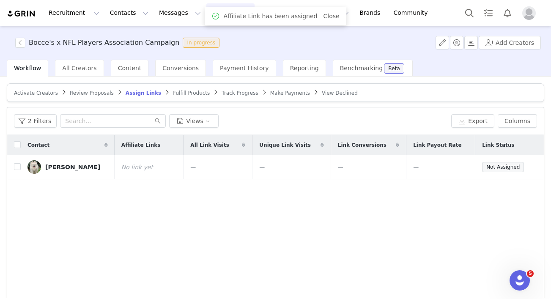
click at [185, 94] on span "Fulfill Products" at bounding box center [191, 93] width 37 height 6
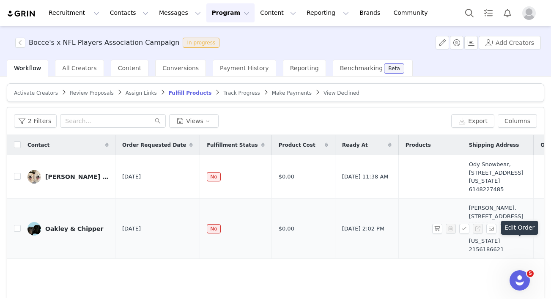
click at [520, 234] on button "button" at bounding box center [519, 229] width 10 height 10
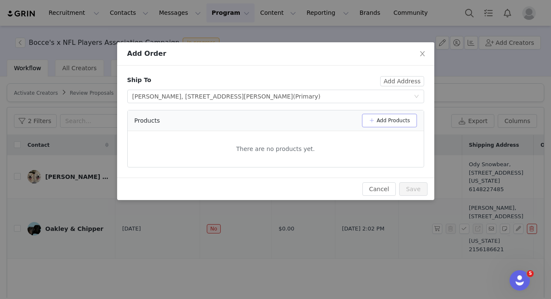
click at [380, 121] on button "Add Products" at bounding box center [389, 121] width 55 height 14
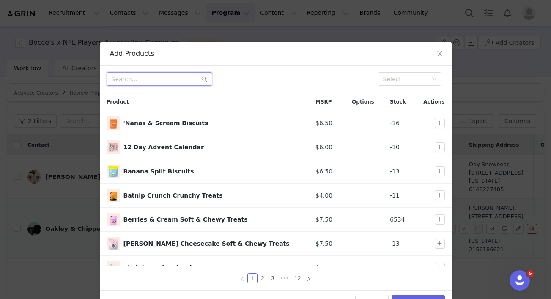
click at [177, 77] on input "text" at bounding box center [160, 79] width 106 height 14
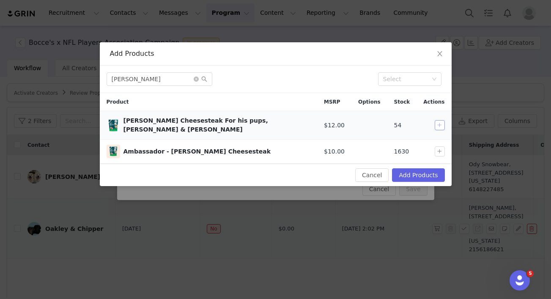
click at [437, 122] on button "button" at bounding box center [440, 125] width 10 height 10
drag, startPoint x: 131, startPoint y: 78, endPoint x: 95, endPoint y: 74, distance: 36.3
click at [95, 74] on div "Add Products jake Select Product MSRP Options Stock Actions Jake Elliott’s Chee…" at bounding box center [275, 149] width 551 height 299
click at [438, 125] on button "button" at bounding box center [440, 125] width 10 height 10
drag, startPoint x: 130, startPoint y: 77, endPoint x: 104, endPoint y: 74, distance: 26.8
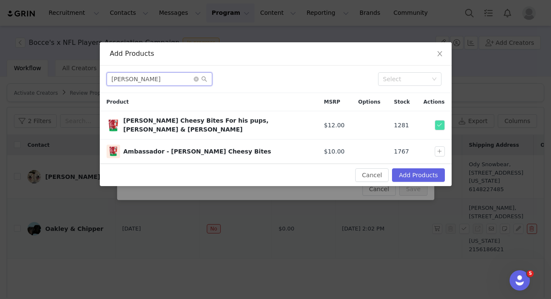
click at [104, 74] on div "kyl Select" at bounding box center [276, 80] width 352 height 28
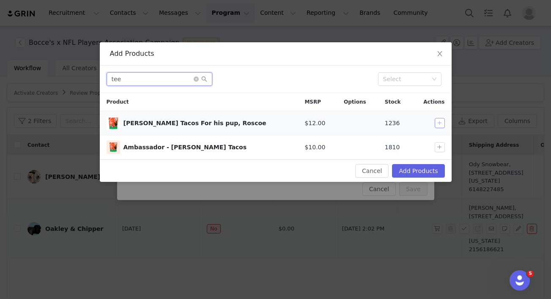
type input "tee"
click at [438, 126] on button "button" at bounding box center [440, 123] width 10 height 10
click at [412, 170] on button "Add Products" at bounding box center [418, 171] width 52 height 14
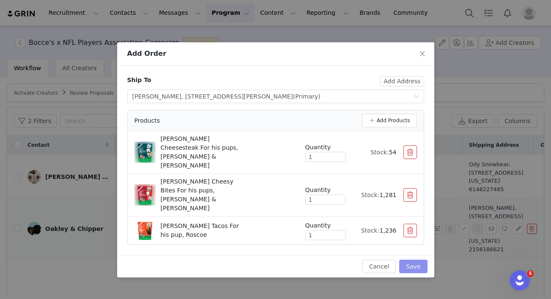
click at [410, 260] on button "Save" at bounding box center [413, 267] width 28 height 14
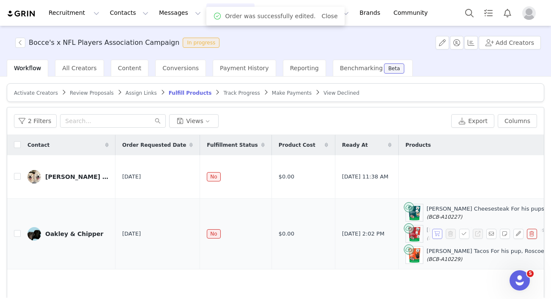
click at [436, 239] on button "button" at bounding box center [437, 234] width 10 height 10
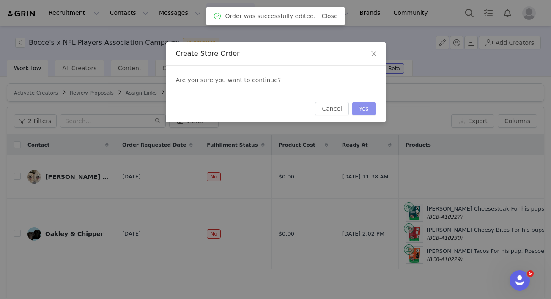
click at [370, 113] on button "Yes" at bounding box center [363, 109] width 23 height 14
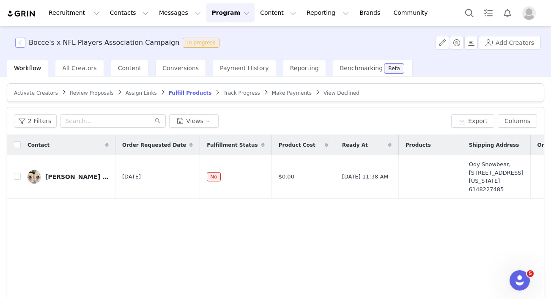
click at [22, 45] on button "button" at bounding box center [20, 43] width 10 height 10
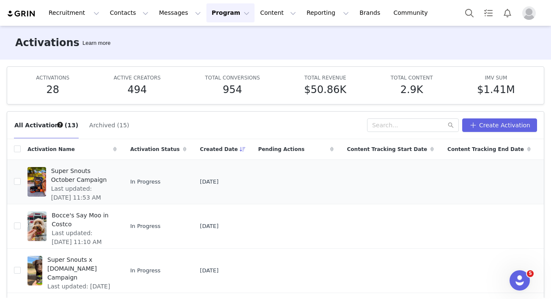
scroll to position [103, 0]
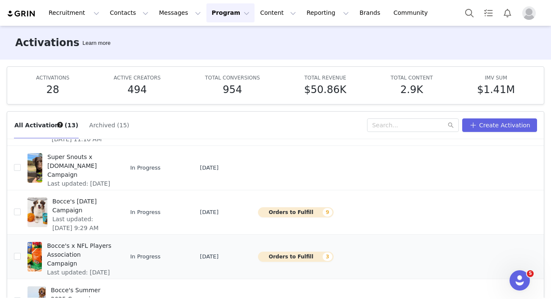
click at [87, 254] on span "Bocce's x NFL Players Association Campaign" at bounding box center [79, 255] width 65 height 27
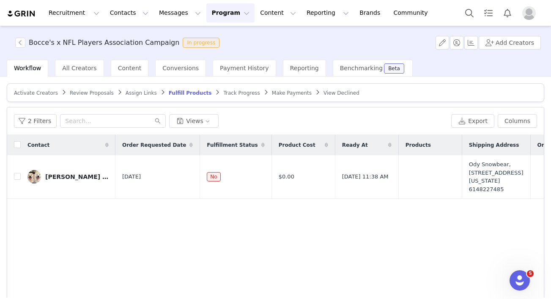
click at [236, 91] on span "Track Progress" at bounding box center [241, 93] width 36 height 6
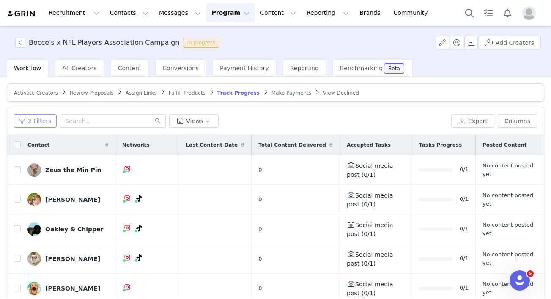
click at [50, 120] on button "2 Filters" at bounding box center [35, 121] width 43 height 14
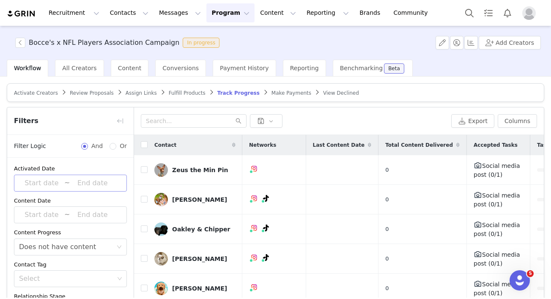
scroll to position [56, 0]
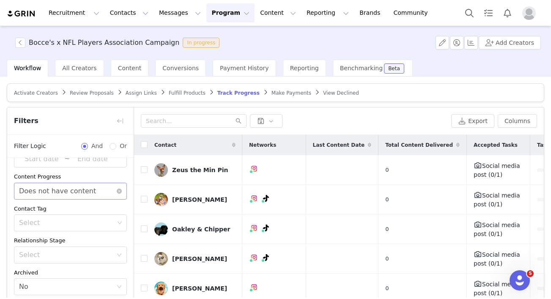
click at [71, 198] on div "Does not have content" at bounding box center [57, 191] width 77 height 16
click at [122, 190] on div "Select Does not have content" at bounding box center [70, 191] width 113 height 17
click at [120, 191] on icon "icon: close-circle" at bounding box center [119, 191] width 5 height 5
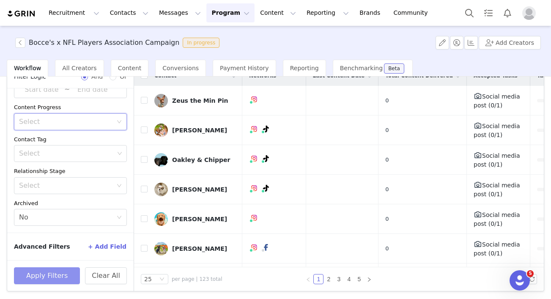
click at [55, 280] on button "Apply Filters" at bounding box center [47, 275] width 66 height 17
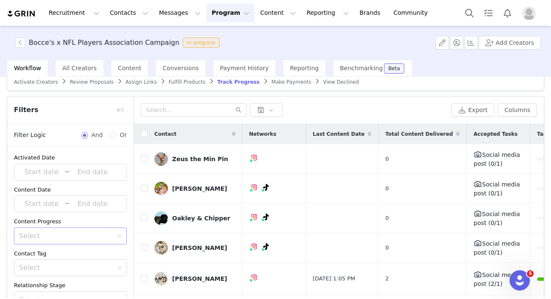
scroll to position [11, 0]
click at [123, 103] on button "button" at bounding box center [120, 110] width 14 height 14
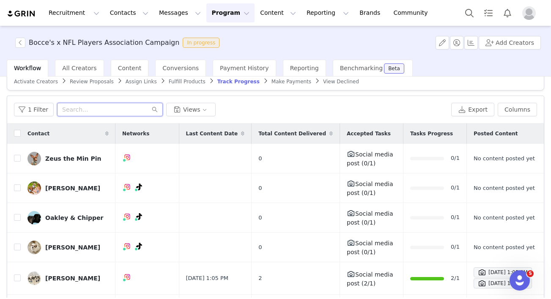
click at [102, 110] on input "text" at bounding box center [110, 110] width 106 height 14
paste input "emilypshea@gmail.com"
type input "emilypshea@gmail.com"
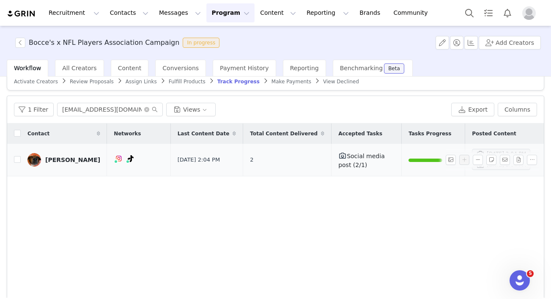
click at [476, 150] on div "Oct 1, 2025 2:04 PM" at bounding box center [501, 154] width 50 height 10
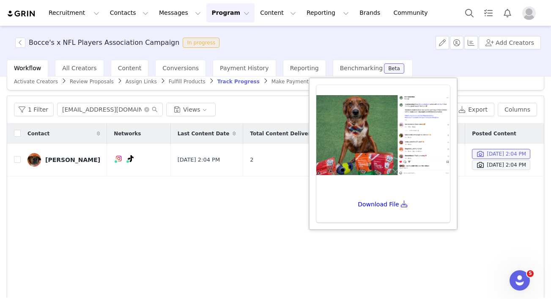
click at [254, 210] on div "Contact Networks Last Content Date Total Content Delivered Accepted Tasks Tasks…" at bounding box center [275, 225] width 537 height 202
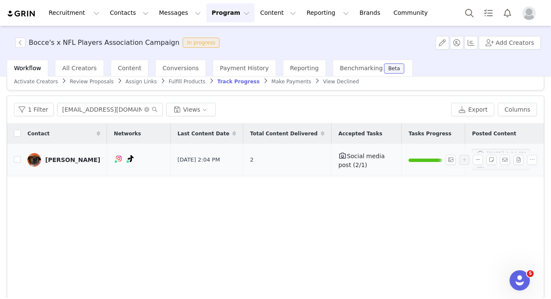
click at [491, 165] on div "Oct 1, 2025 2:04 PM" at bounding box center [501, 165] width 50 height 10
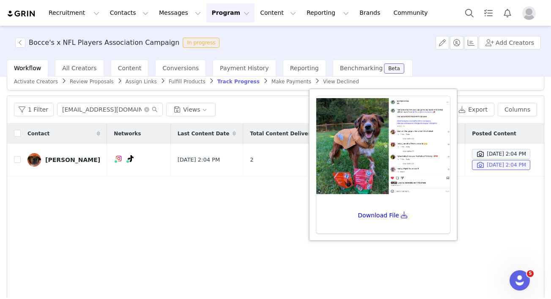
click at [269, 210] on div "Contact Networks Last Content Date Total Content Delivered Accepted Tasks Tasks…" at bounding box center [275, 225] width 537 height 202
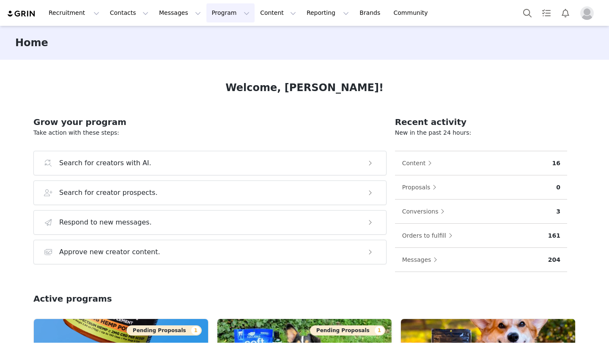
click at [209, 12] on button "Program Program" at bounding box center [230, 12] width 48 height 19
click at [225, 40] on p "Activations" at bounding box center [216, 37] width 33 height 9
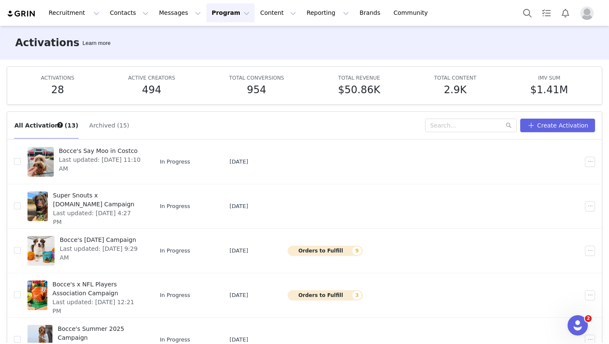
scroll to position [74, 0]
